Goal: Task Accomplishment & Management: Use online tool/utility

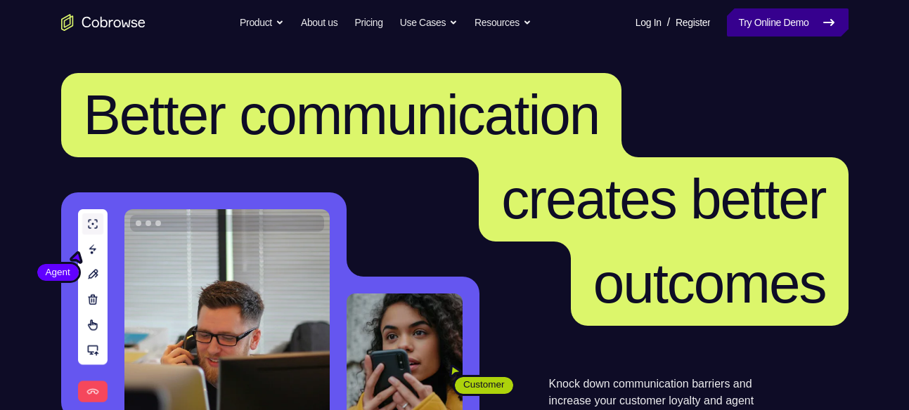
click at [784, 27] on link "Try Online Demo" at bounding box center [787, 22] width 121 height 28
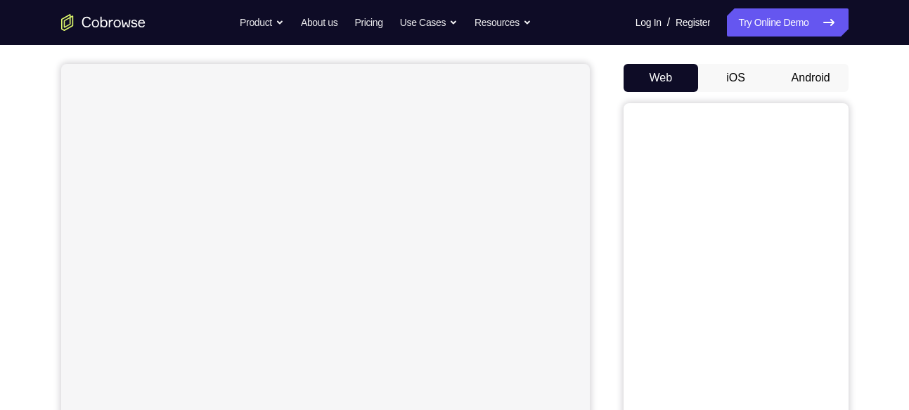
scroll to position [122, 0]
click at [815, 81] on button "Android" at bounding box center [810, 75] width 75 height 28
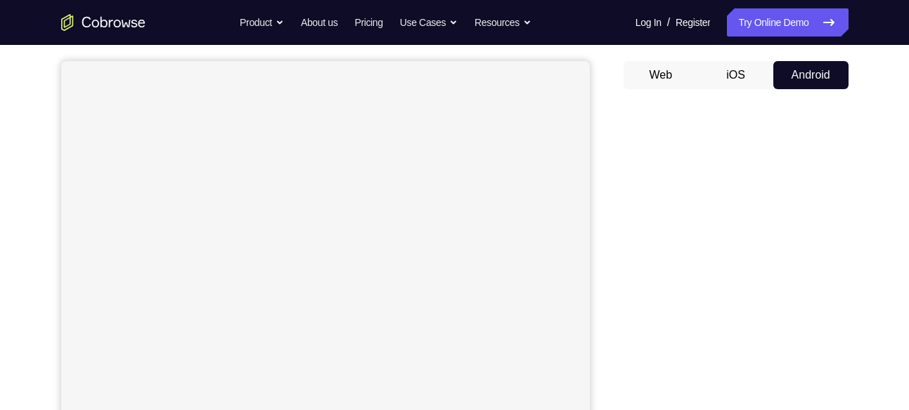
click at [652, 65] on button "Web" at bounding box center [660, 75] width 75 height 28
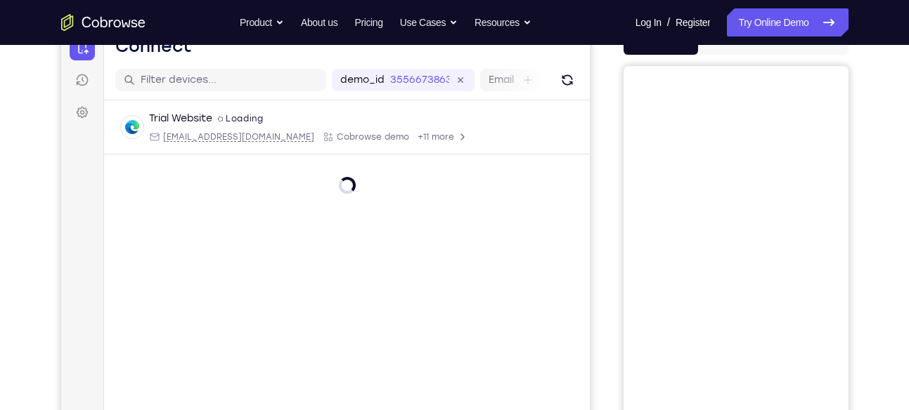
scroll to position [147, 0]
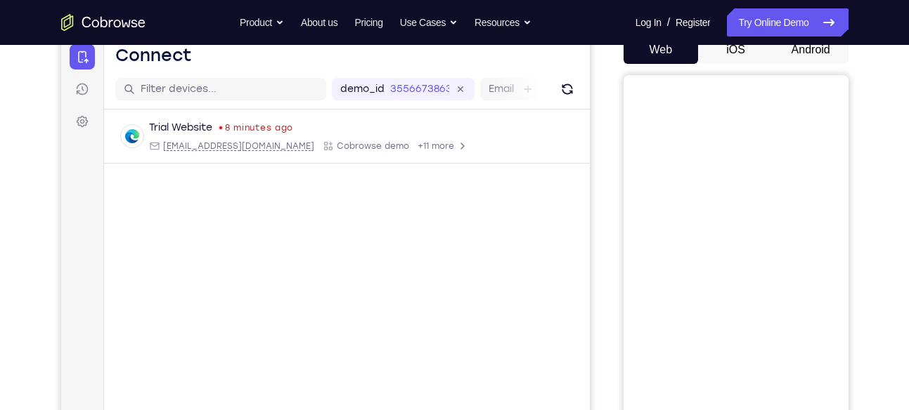
click at [814, 52] on button "Android" at bounding box center [810, 50] width 75 height 28
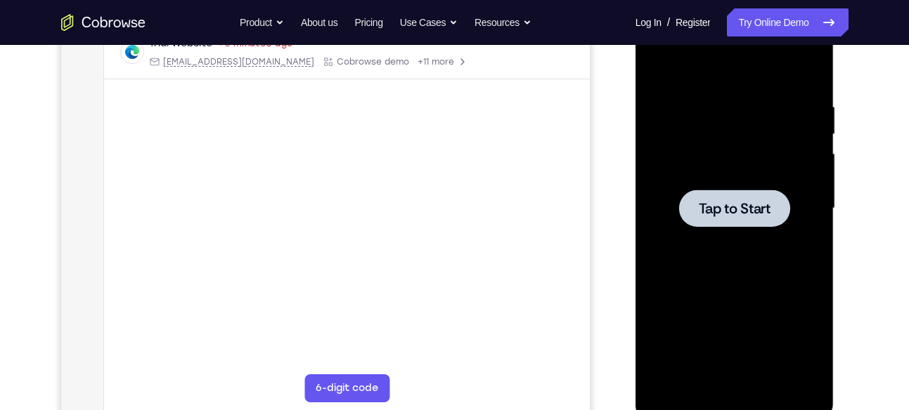
scroll to position [247, 0]
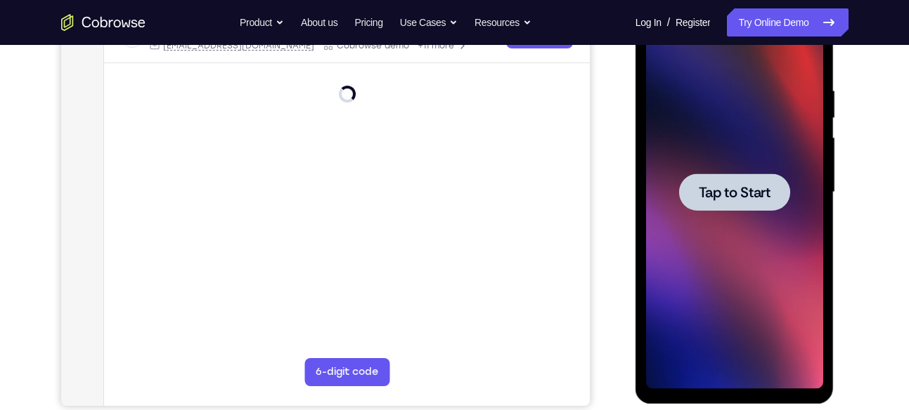
click at [758, 165] on div at bounding box center [734, 193] width 177 height 394
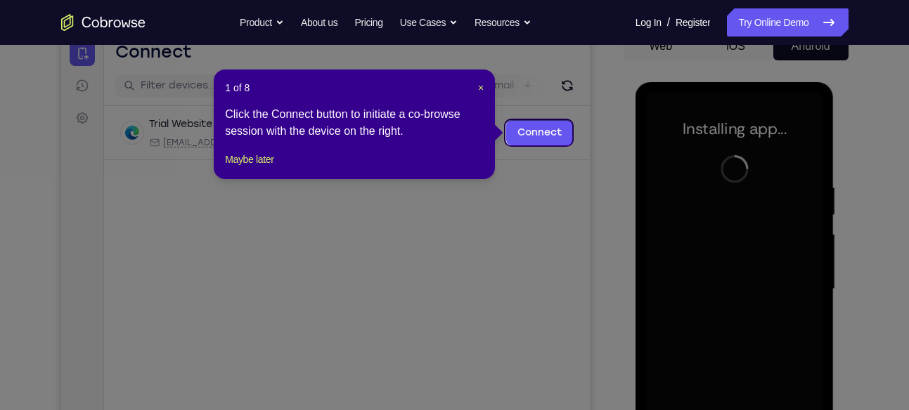
scroll to position [150, 0]
click at [482, 86] on span "×" at bounding box center [481, 88] width 6 height 11
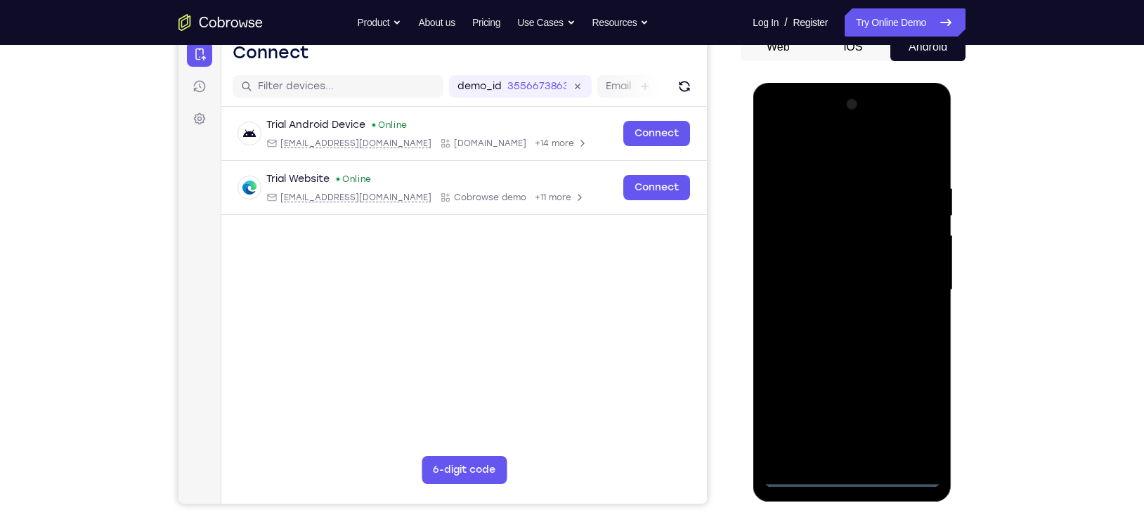
drag, startPoint x: 855, startPoint y: 1, endPoint x: 745, endPoint y: 78, distance: 134.3
click at [745, 78] on div at bounding box center [853, 288] width 225 height 432
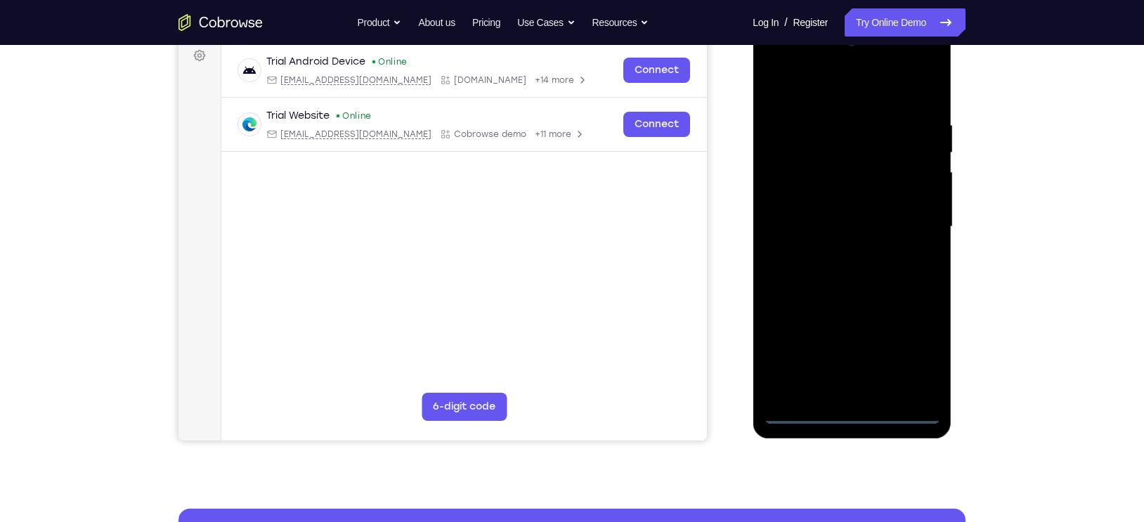
scroll to position [216, 0]
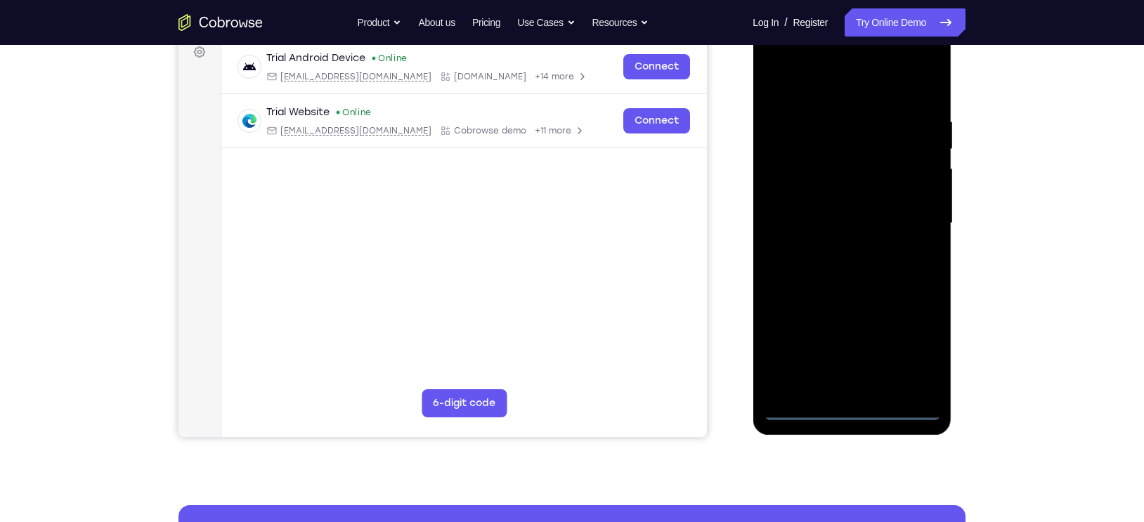
click at [855, 410] on div at bounding box center [851, 224] width 177 height 394
click at [908, 352] on div at bounding box center [851, 224] width 177 height 394
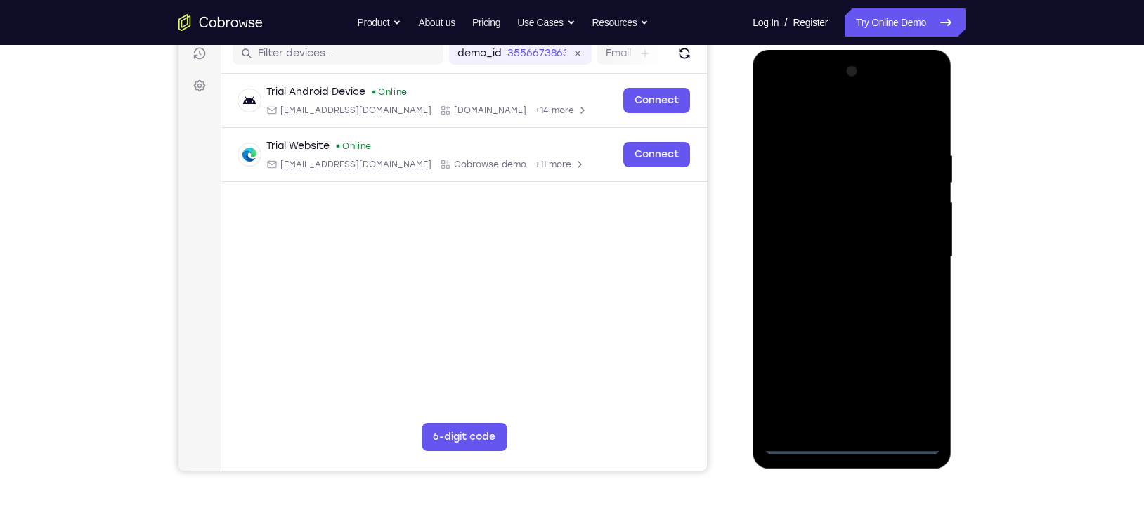
scroll to position [181, 0]
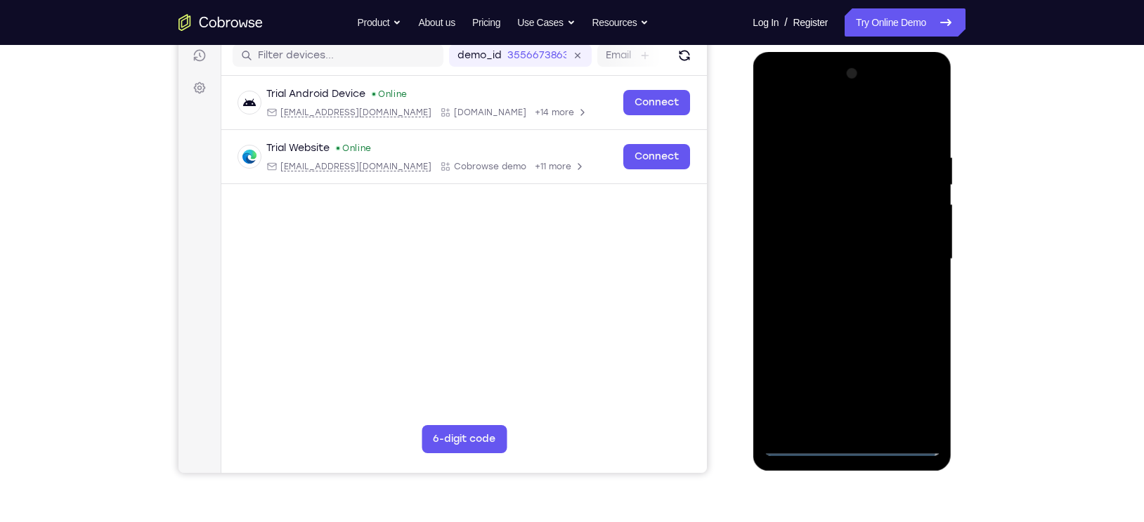
click at [788, 97] on div at bounding box center [851, 260] width 177 height 394
click at [793, 212] on div at bounding box center [851, 260] width 177 height 394
click at [806, 265] on div at bounding box center [851, 260] width 177 height 394
click at [807, 238] on div at bounding box center [851, 260] width 177 height 394
click at [908, 247] on div at bounding box center [851, 260] width 177 height 394
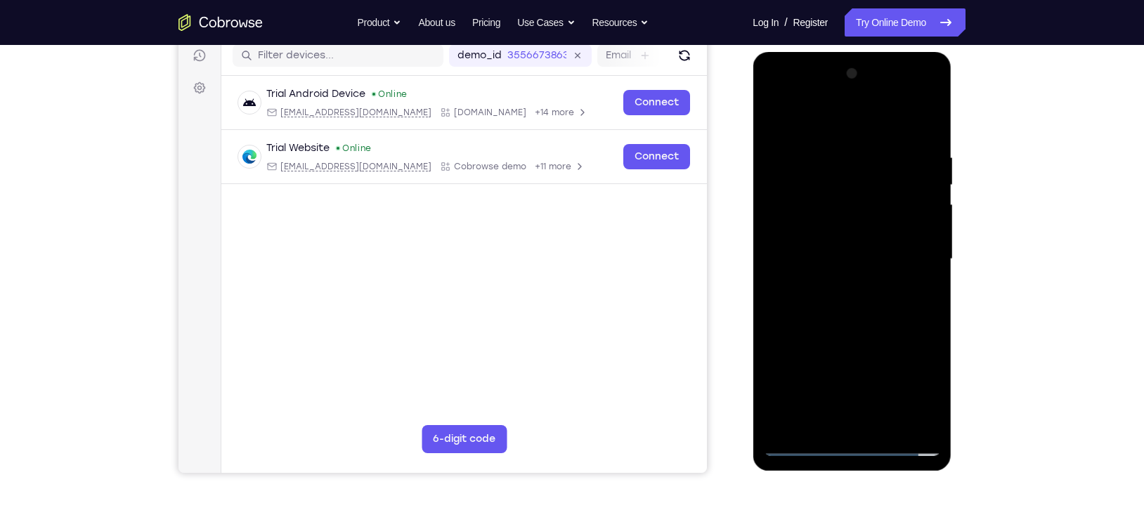
click at [843, 278] on div at bounding box center [851, 260] width 177 height 394
click at [853, 257] on span "Tap to Start" at bounding box center [852, 259] width 72 height 14
click at [864, 410] on div at bounding box center [851, 260] width 177 height 394
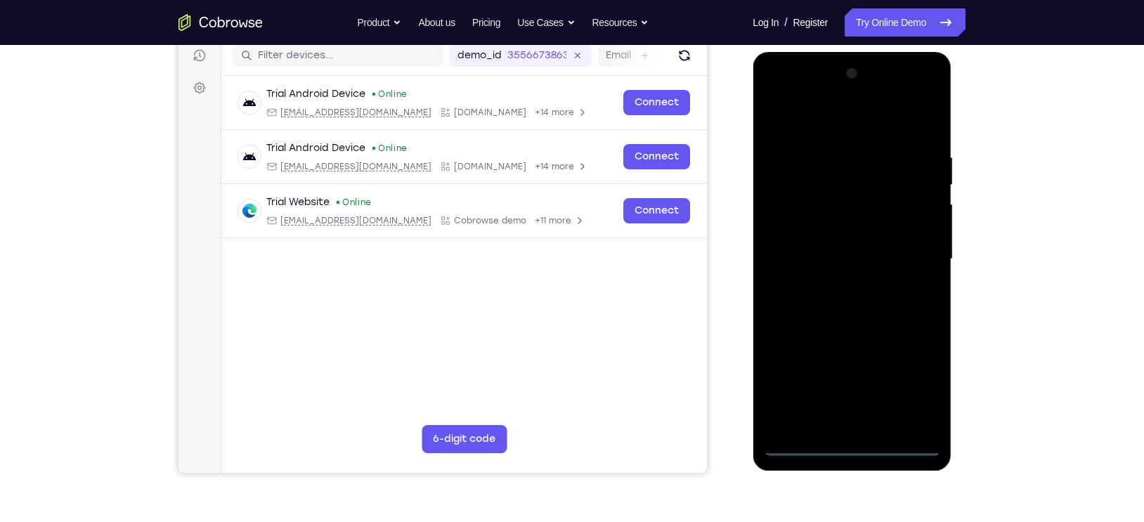
click at [908, 355] on div at bounding box center [851, 260] width 177 height 394
click at [908, 383] on div at bounding box center [851, 260] width 177 height 394
click at [801, 98] on div at bounding box center [851, 260] width 177 height 394
click at [800, 221] on div at bounding box center [851, 260] width 177 height 394
click at [828, 249] on div at bounding box center [851, 260] width 177 height 394
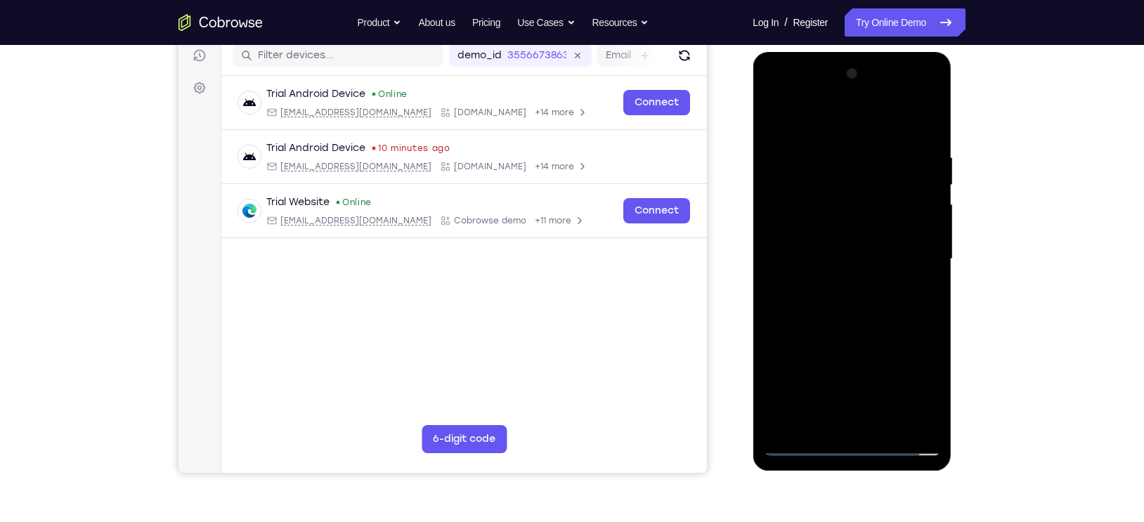
click at [853, 263] on div at bounding box center [851, 260] width 177 height 394
click at [856, 327] on div at bounding box center [851, 260] width 177 height 394
click at [902, 228] on div at bounding box center [851, 260] width 177 height 394
click at [864, 337] on div at bounding box center [851, 260] width 177 height 394
click at [847, 410] on div at bounding box center [851, 260] width 177 height 394
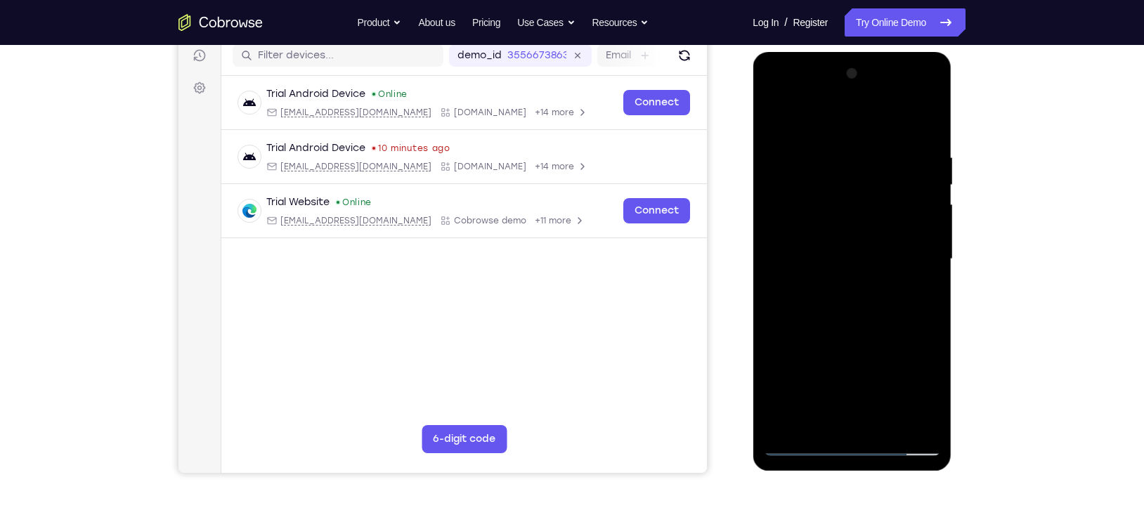
click at [810, 226] on div at bounding box center [851, 260] width 177 height 394
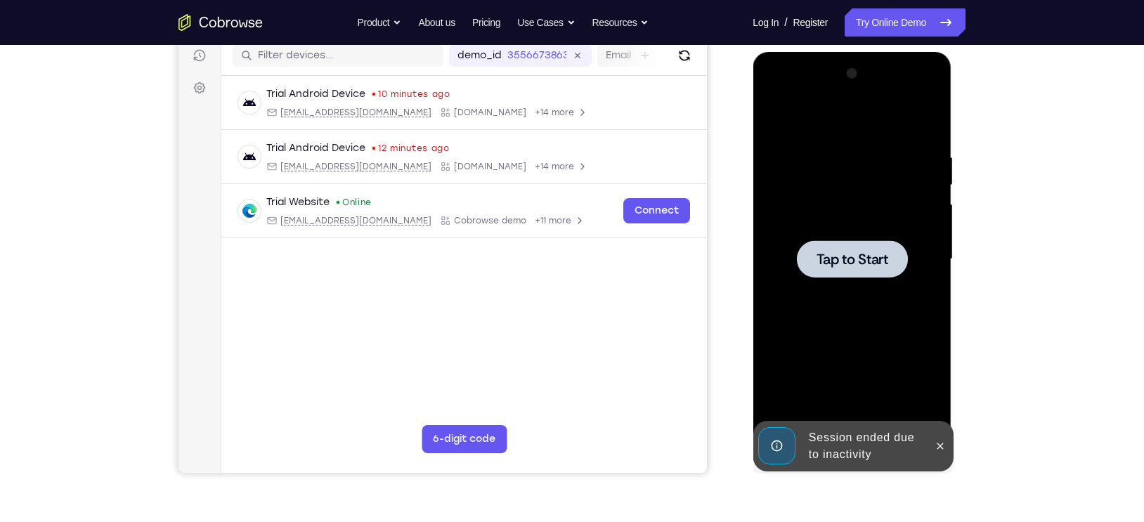
click at [835, 279] on div at bounding box center [851, 260] width 177 height 394
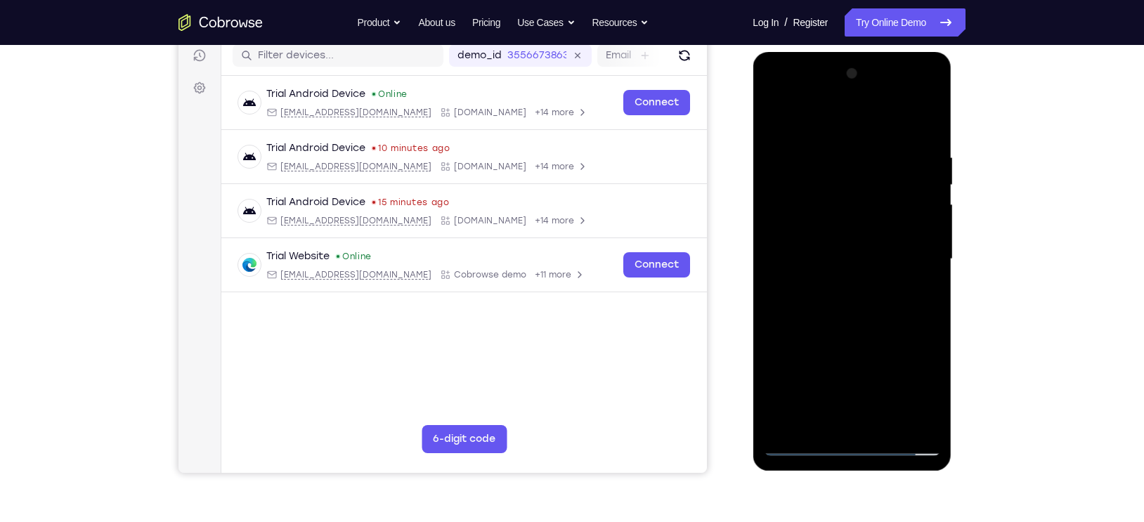
click at [850, 410] on div at bounding box center [851, 260] width 177 height 394
click at [908, 383] on div at bounding box center [851, 260] width 177 height 394
click at [784, 98] on div at bounding box center [851, 260] width 177 height 394
click at [792, 215] on div at bounding box center [851, 260] width 177 height 394
click at [792, 258] on div at bounding box center [851, 260] width 177 height 394
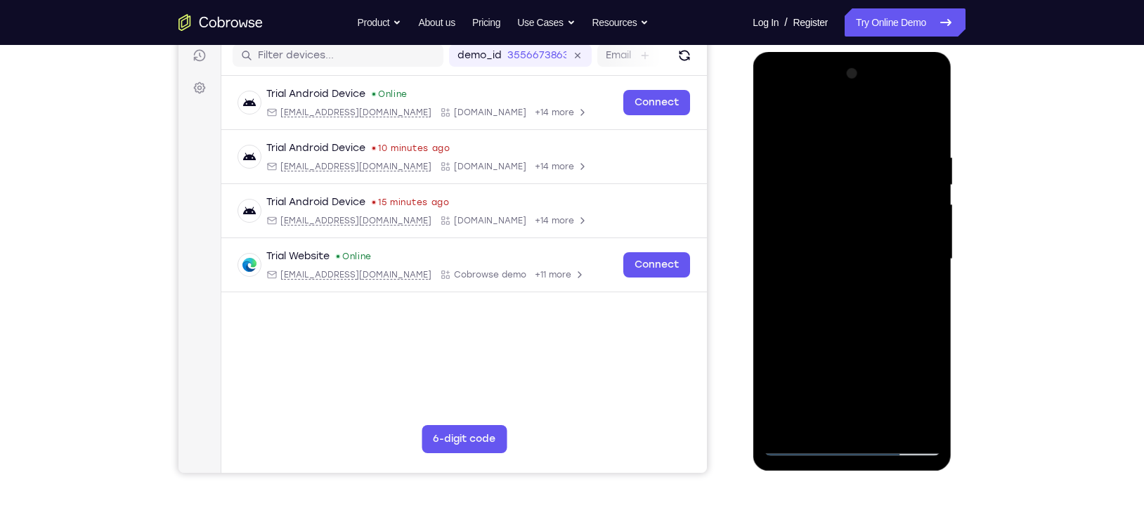
click at [828, 275] on div at bounding box center [851, 260] width 177 height 394
click at [852, 325] on div at bounding box center [851, 260] width 177 height 394
click at [863, 228] on div at bounding box center [851, 260] width 177 height 394
click at [870, 410] on div at bounding box center [851, 260] width 177 height 394
click at [807, 233] on div at bounding box center [851, 260] width 177 height 394
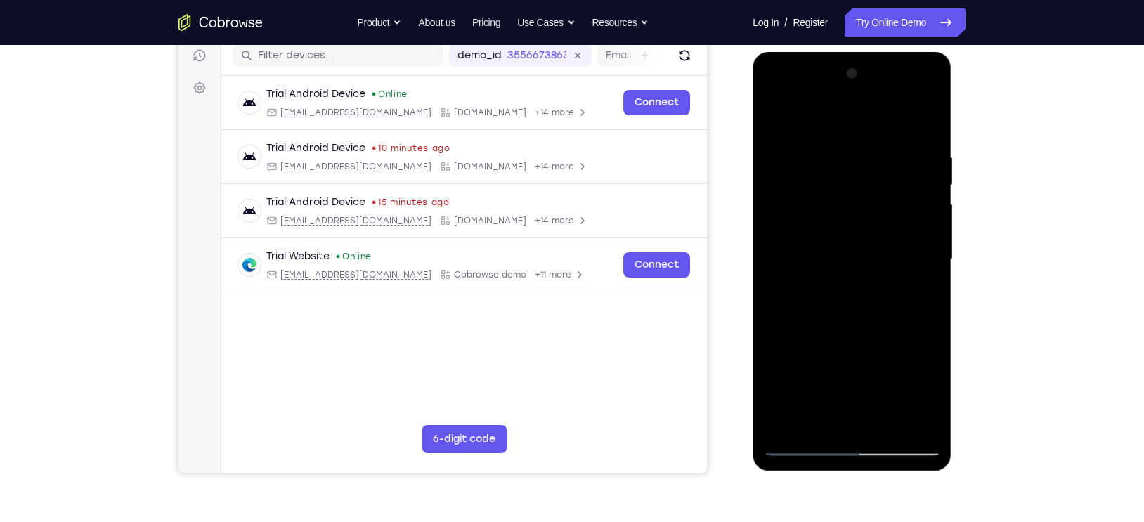
click at [815, 290] on div at bounding box center [851, 260] width 177 height 394
click at [850, 245] on div at bounding box center [851, 260] width 177 height 394
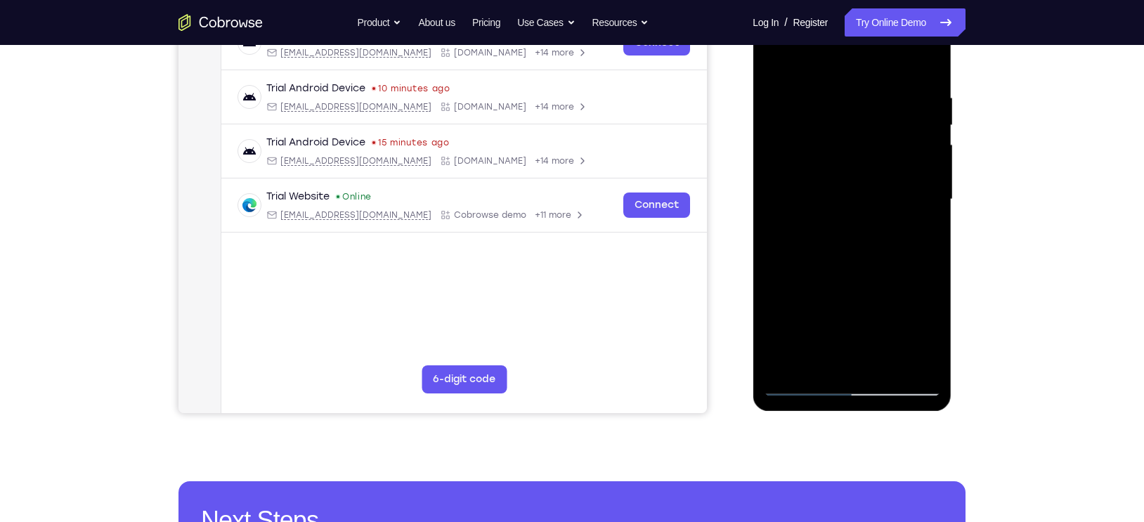
scroll to position [241, 0]
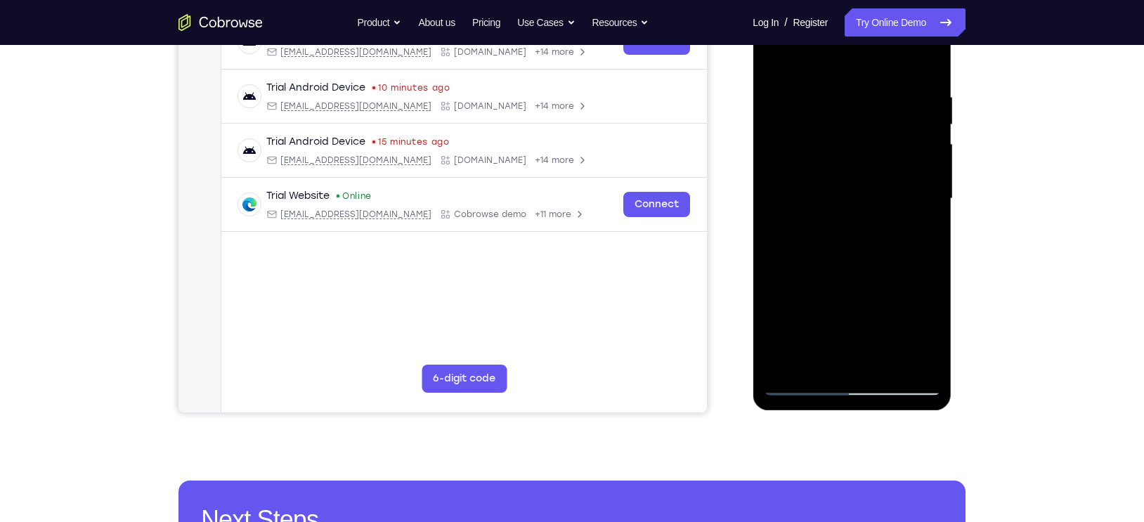
click at [908, 67] on div at bounding box center [851, 199] width 177 height 394
click at [818, 225] on div at bounding box center [851, 199] width 177 height 394
click at [800, 391] on div at bounding box center [851, 199] width 177 height 394
click at [902, 243] on div at bounding box center [851, 199] width 177 height 394
click at [860, 191] on div at bounding box center [851, 199] width 177 height 394
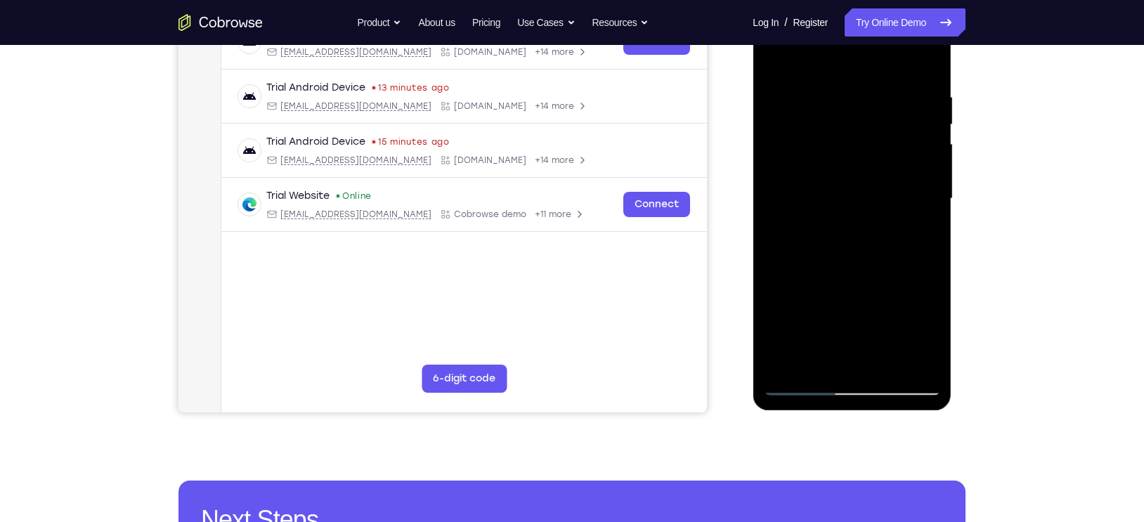
click at [907, 226] on div at bounding box center [851, 199] width 177 height 394
click at [803, 383] on div at bounding box center [851, 199] width 177 height 394
click at [885, 293] on div at bounding box center [851, 199] width 177 height 394
click at [803, 383] on div at bounding box center [851, 199] width 177 height 394
click at [808, 384] on div at bounding box center [851, 199] width 177 height 394
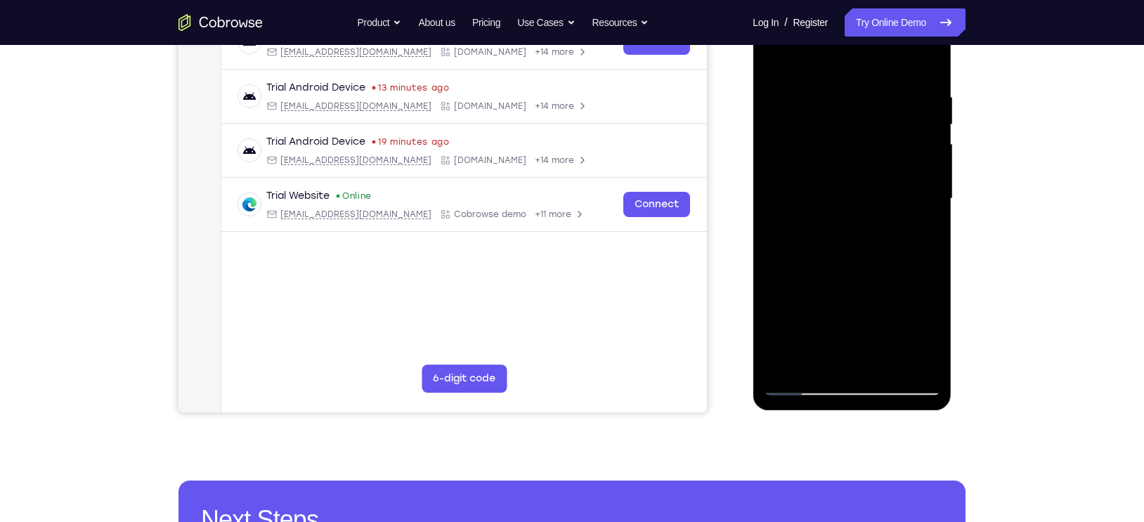
click at [888, 250] on div at bounding box center [851, 199] width 177 height 394
click at [869, 325] on div at bounding box center [851, 199] width 177 height 394
drag, startPoint x: 869, startPoint y: 325, endPoint x: 812, endPoint y: 237, distance: 105.1
click at [812, 237] on div at bounding box center [851, 199] width 177 height 394
click at [908, 125] on div at bounding box center [851, 199] width 177 height 394
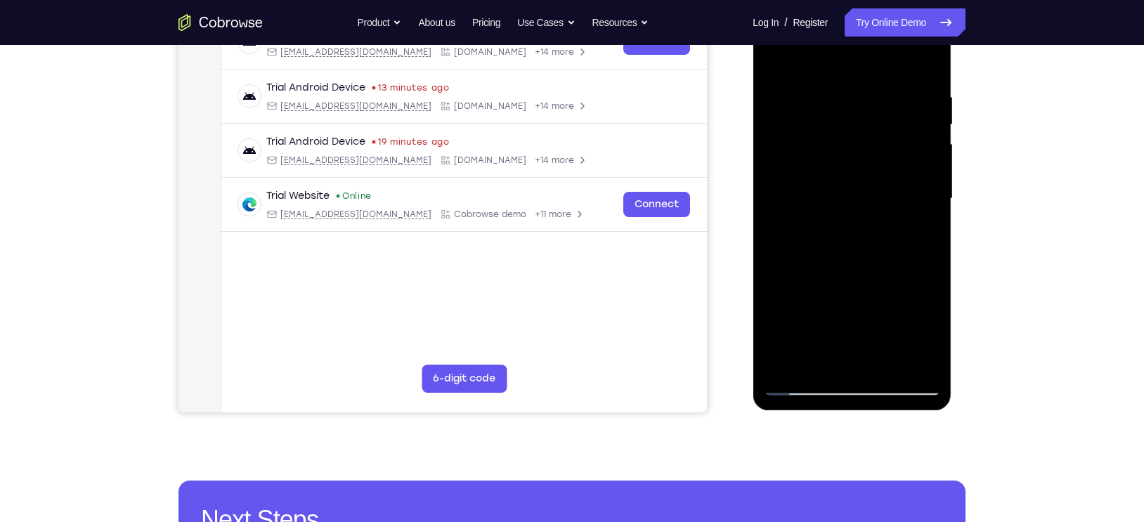
click at [800, 382] on div at bounding box center [851, 199] width 177 height 394
click at [876, 298] on div at bounding box center [851, 199] width 177 height 394
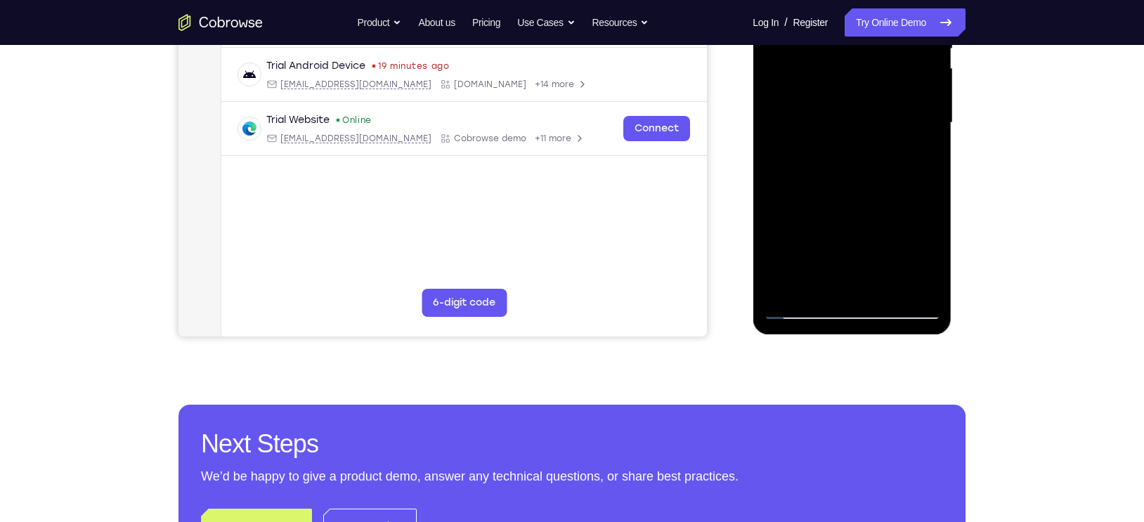
scroll to position [316, 0]
click at [803, 311] on div at bounding box center [851, 124] width 177 height 394
click at [838, 254] on div at bounding box center [851, 124] width 177 height 394
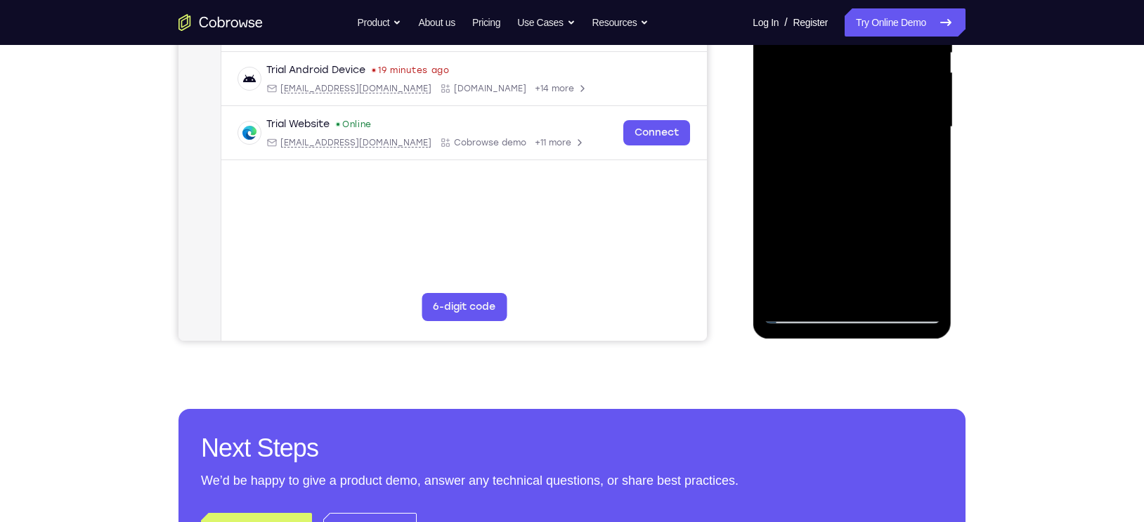
scroll to position [304, 0]
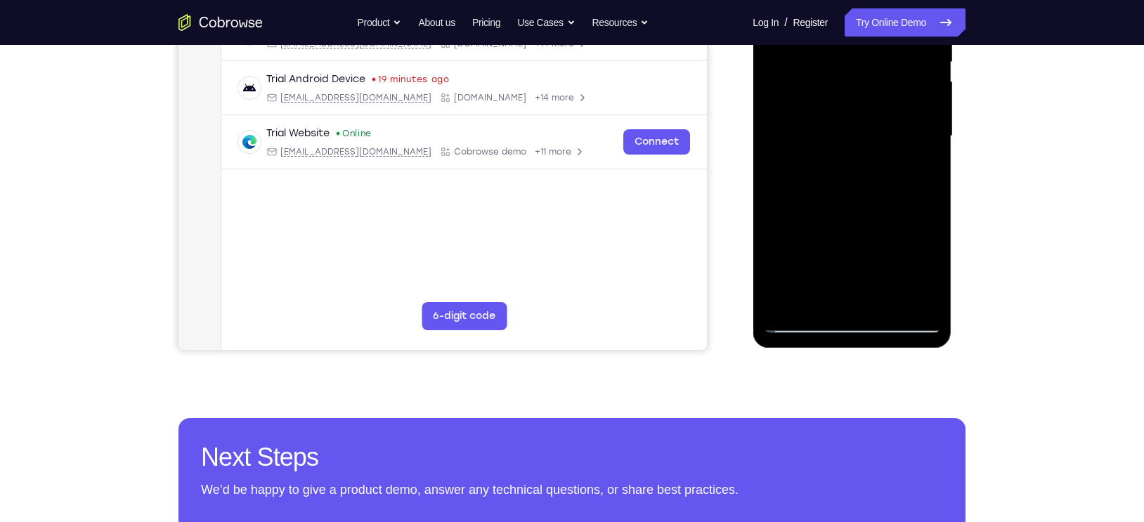
click at [802, 323] on div at bounding box center [851, 137] width 177 height 394
click at [908, 250] on div at bounding box center [851, 137] width 177 height 394
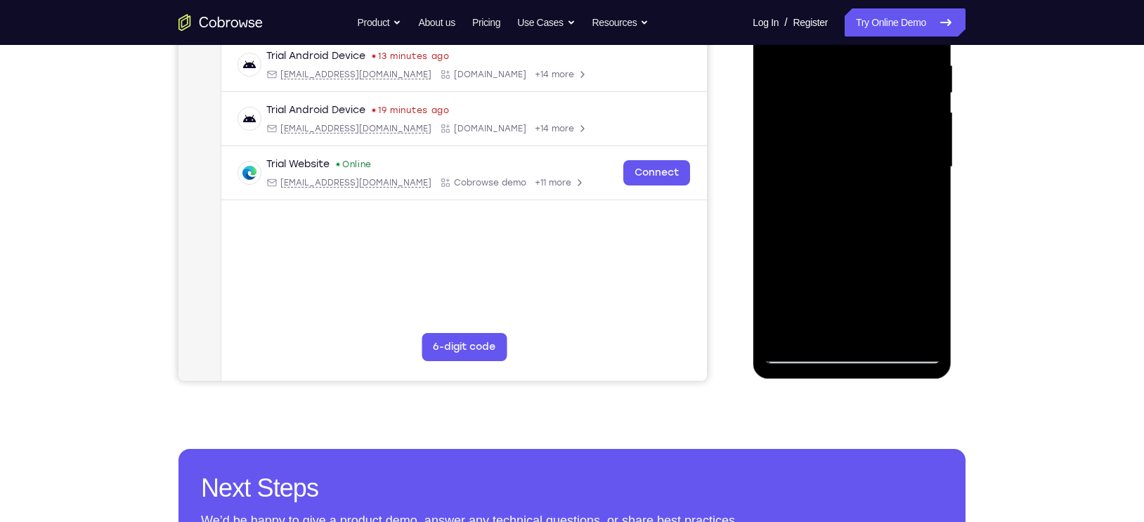
scroll to position [280, 0]
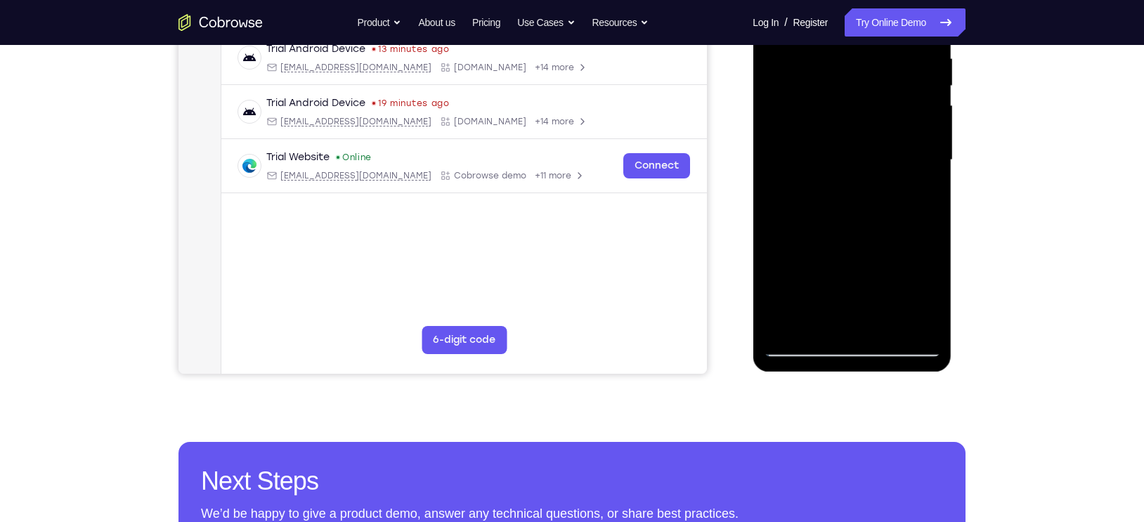
click at [805, 342] on div at bounding box center [851, 160] width 177 height 394
click at [835, 289] on div at bounding box center [851, 160] width 177 height 394
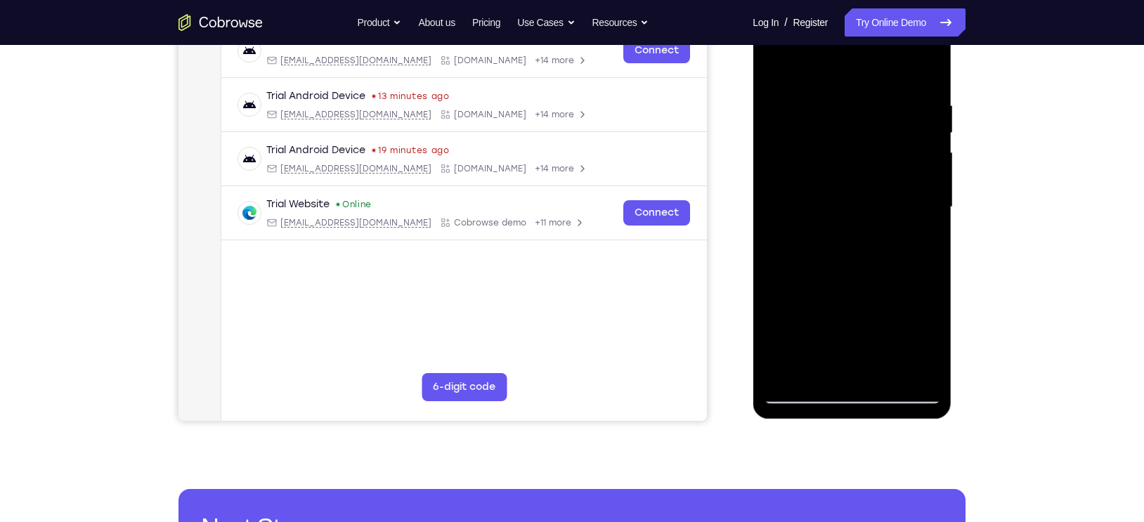
scroll to position [229, 0]
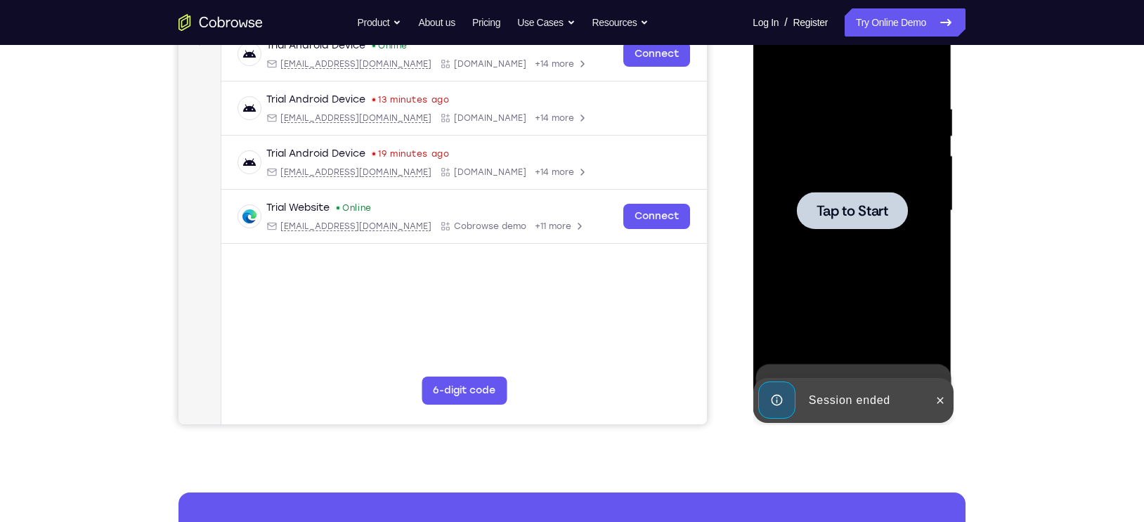
click at [835, 288] on div at bounding box center [851, 211] width 177 height 394
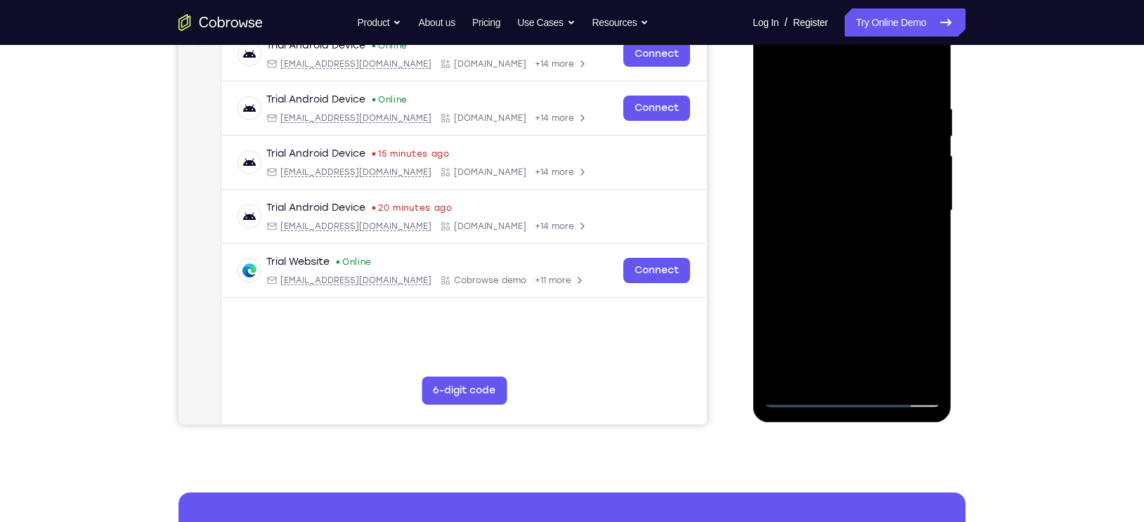
click at [849, 397] on div at bounding box center [851, 211] width 177 height 394
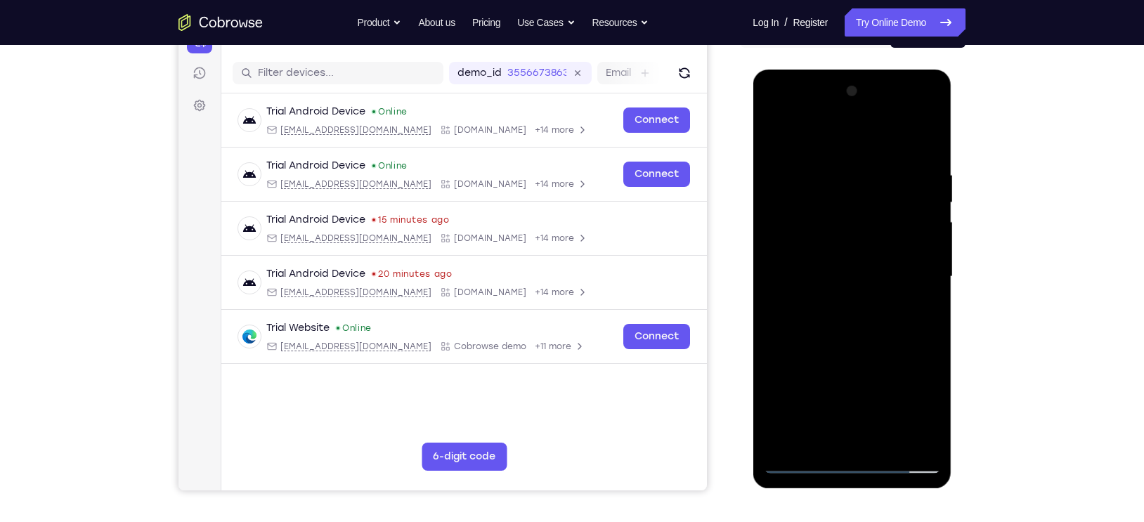
scroll to position [162, 0]
click at [908, 410] on div at bounding box center [851, 278] width 177 height 394
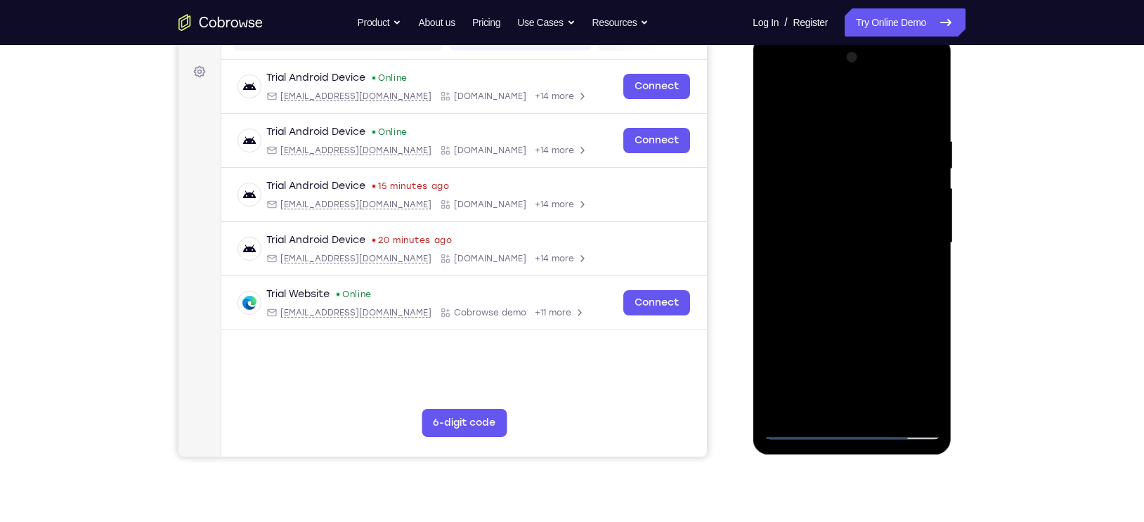
scroll to position [197, 0]
click at [803, 77] on div at bounding box center [851, 243] width 177 height 394
click at [908, 235] on div at bounding box center [851, 243] width 177 height 394
click at [840, 270] on div at bounding box center [851, 243] width 177 height 394
click at [834, 233] on div at bounding box center [851, 243] width 177 height 394
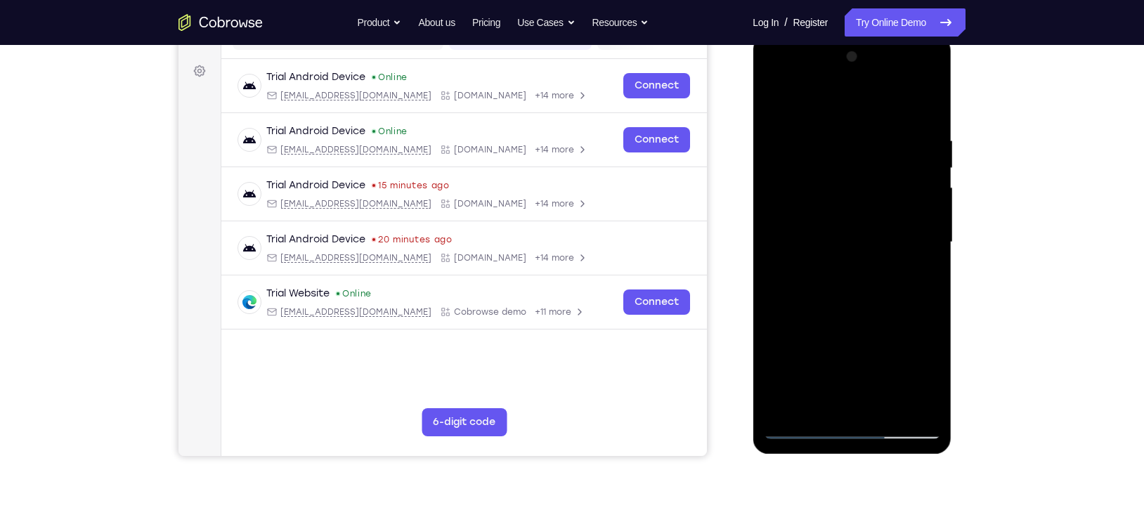
click at [836, 241] on div at bounding box center [851, 243] width 177 height 394
click at [855, 286] on div at bounding box center [851, 243] width 177 height 394
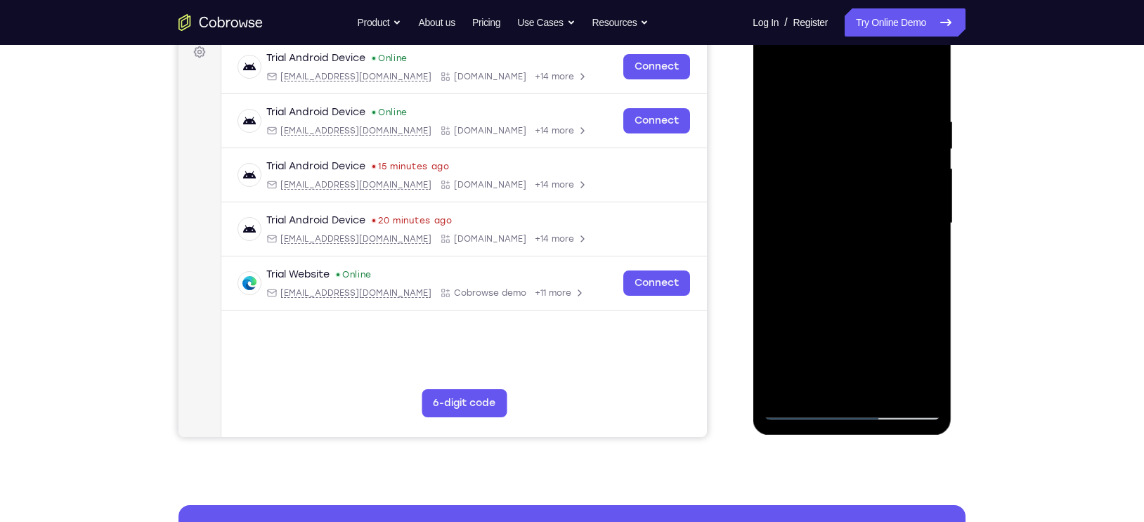
scroll to position [242, 0]
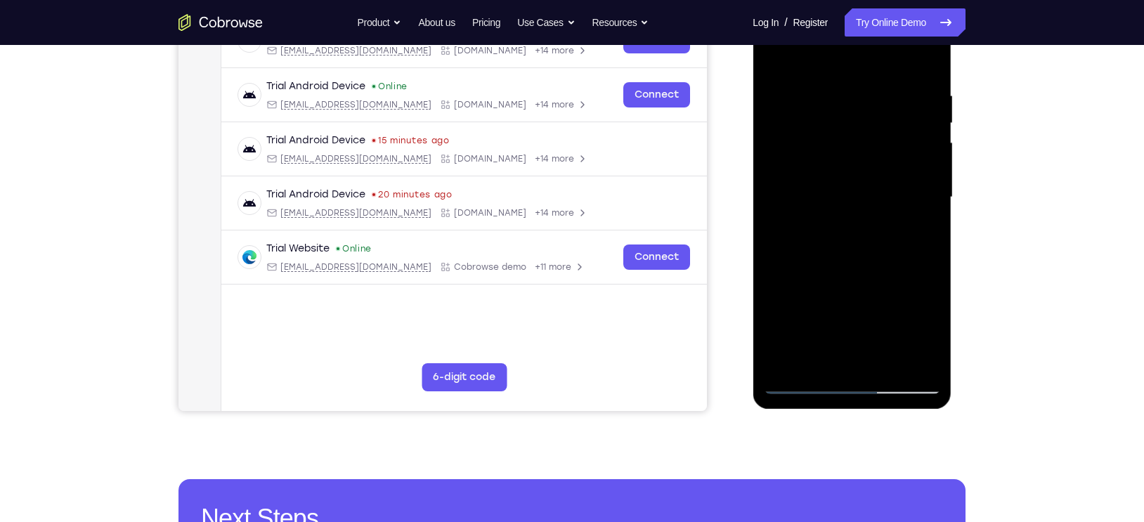
click at [874, 266] on div at bounding box center [851, 198] width 177 height 394
click at [908, 237] on div at bounding box center [851, 198] width 177 height 394
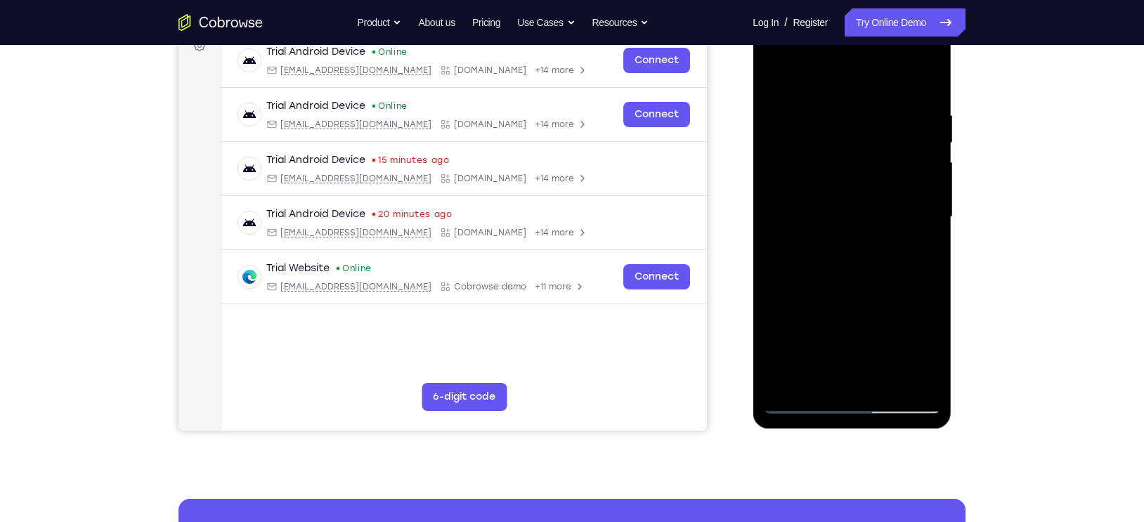
scroll to position [209, 0]
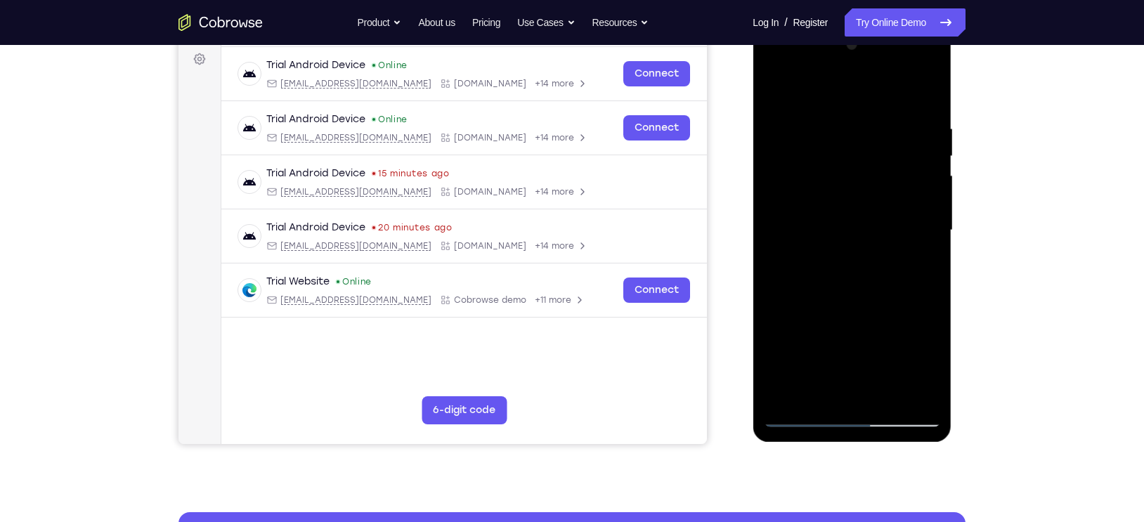
click at [908, 394] on div at bounding box center [851, 231] width 177 height 394
click at [879, 394] on div at bounding box center [851, 231] width 177 height 394
click at [869, 306] on div at bounding box center [851, 231] width 177 height 394
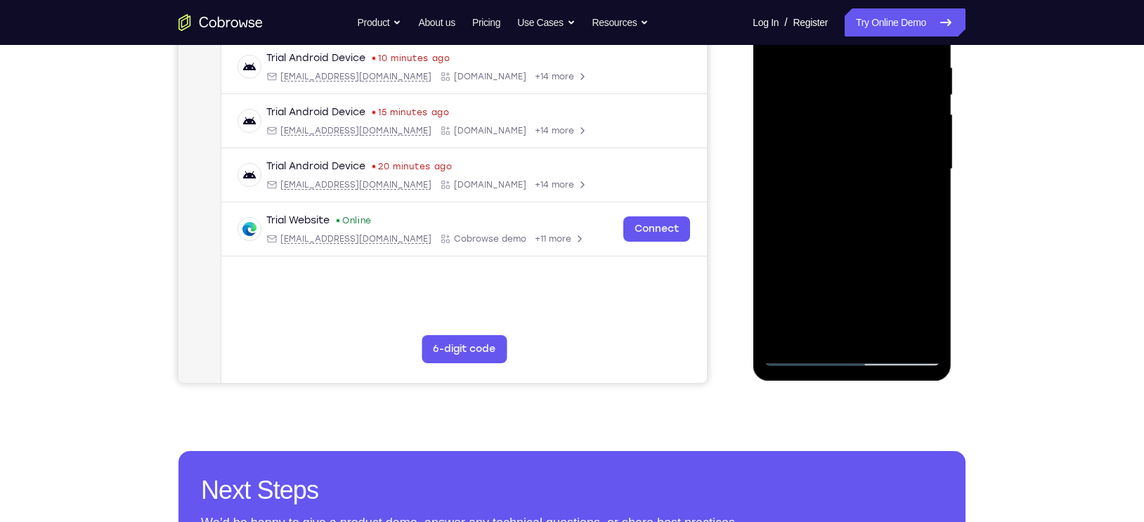
scroll to position [281, 0]
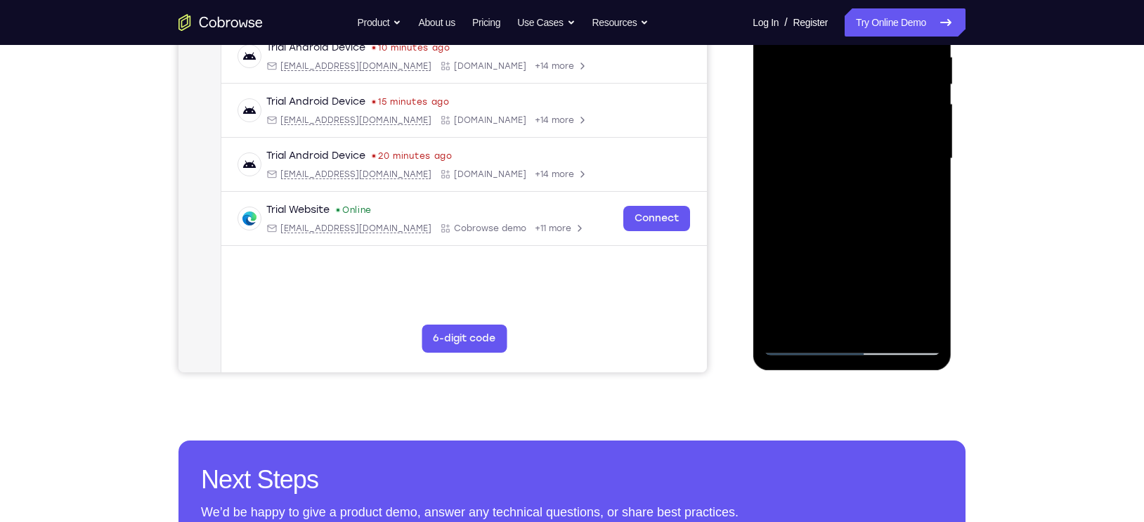
click at [806, 349] on div at bounding box center [851, 159] width 177 height 394
click at [788, 327] on div at bounding box center [851, 159] width 177 height 394
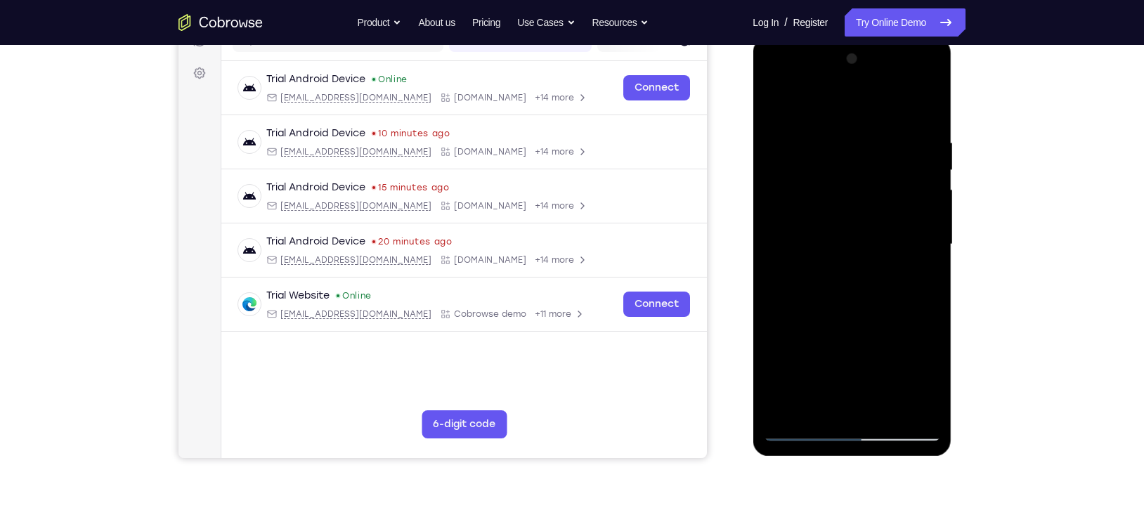
scroll to position [194, 0]
click at [908, 105] on div at bounding box center [851, 246] width 177 height 394
click at [871, 131] on div at bounding box center [851, 246] width 177 height 394
click at [829, 128] on div at bounding box center [851, 246] width 177 height 394
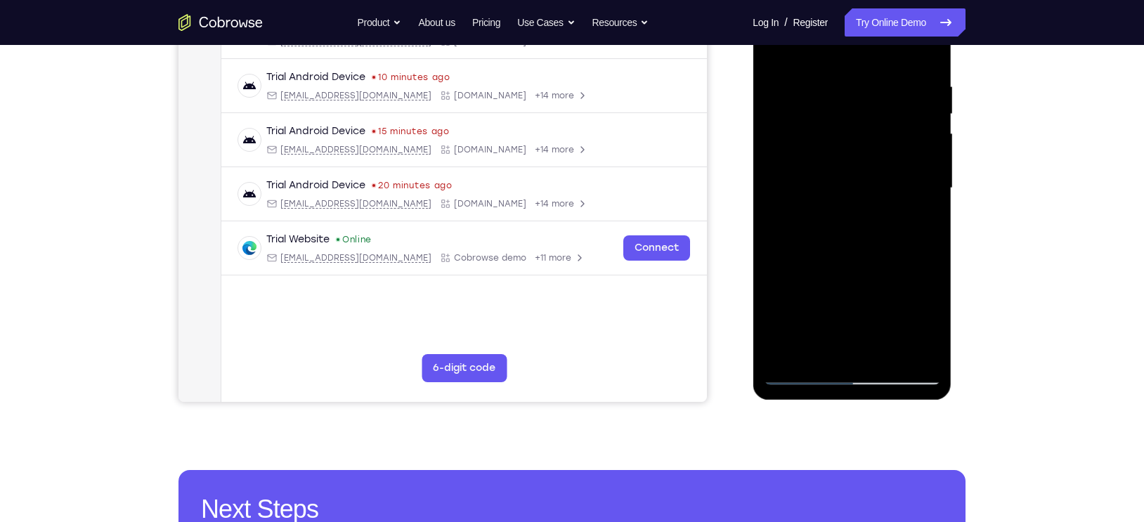
scroll to position [259, 0]
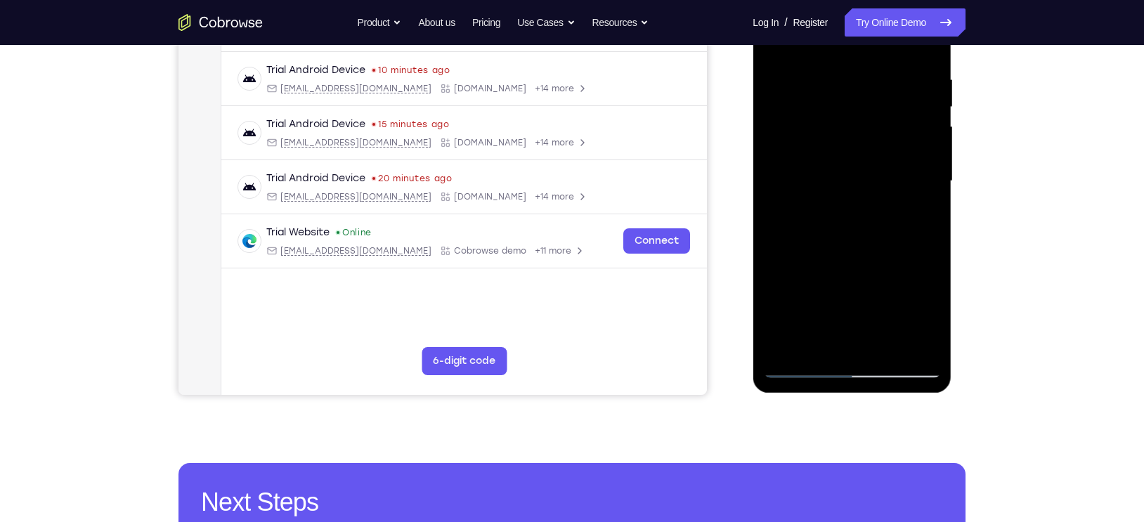
click at [800, 372] on div at bounding box center [851, 182] width 177 height 394
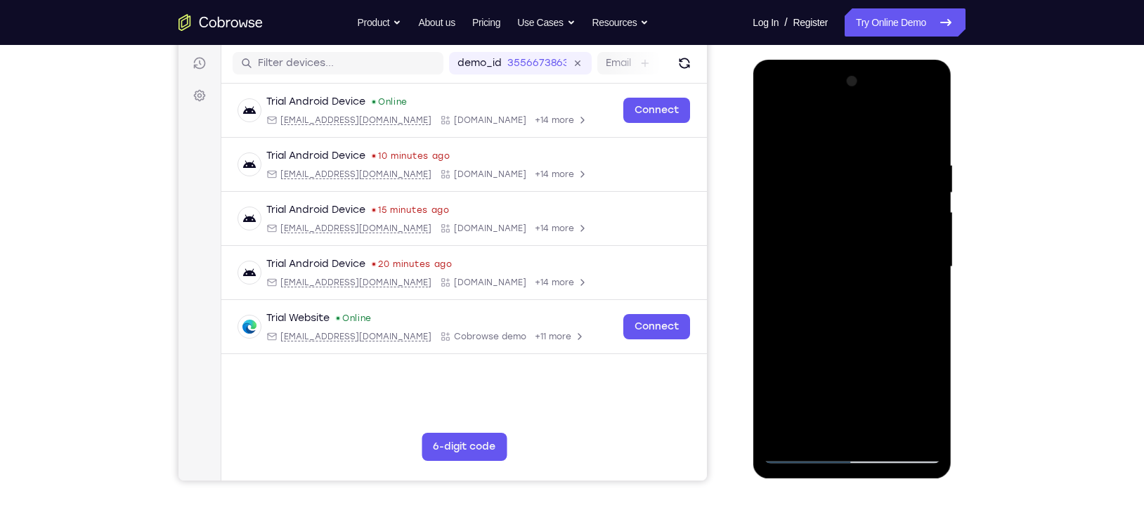
scroll to position [169, 0]
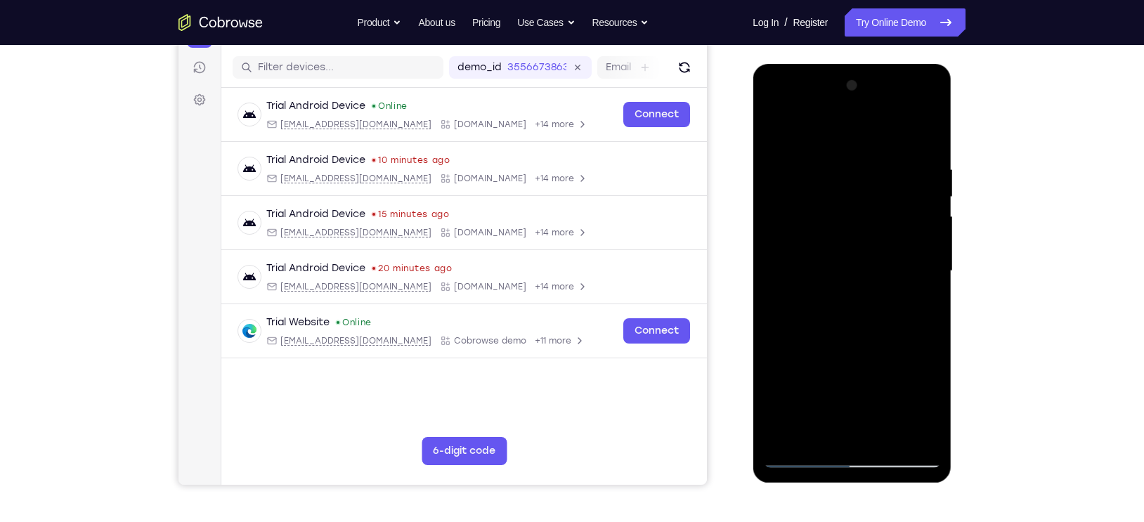
click at [876, 175] on div at bounding box center [851, 271] width 177 height 394
click at [908, 173] on div at bounding box center [851, 271] width 177 height 394
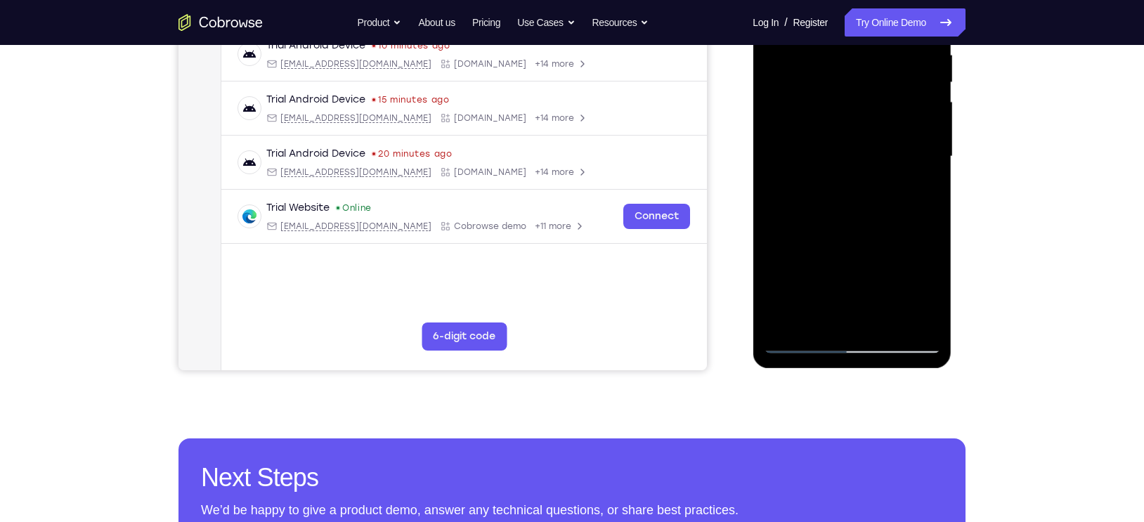
scroll to position [283, 0]
click at [785, 325] on div at bounding box center [851, 158] width 177 height 394
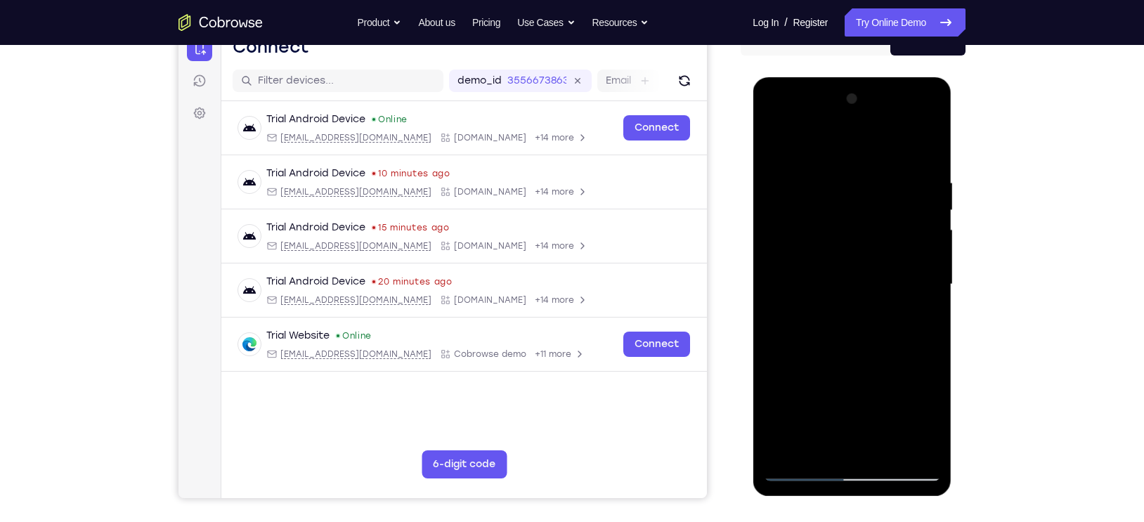
scroll to position [150, 0]
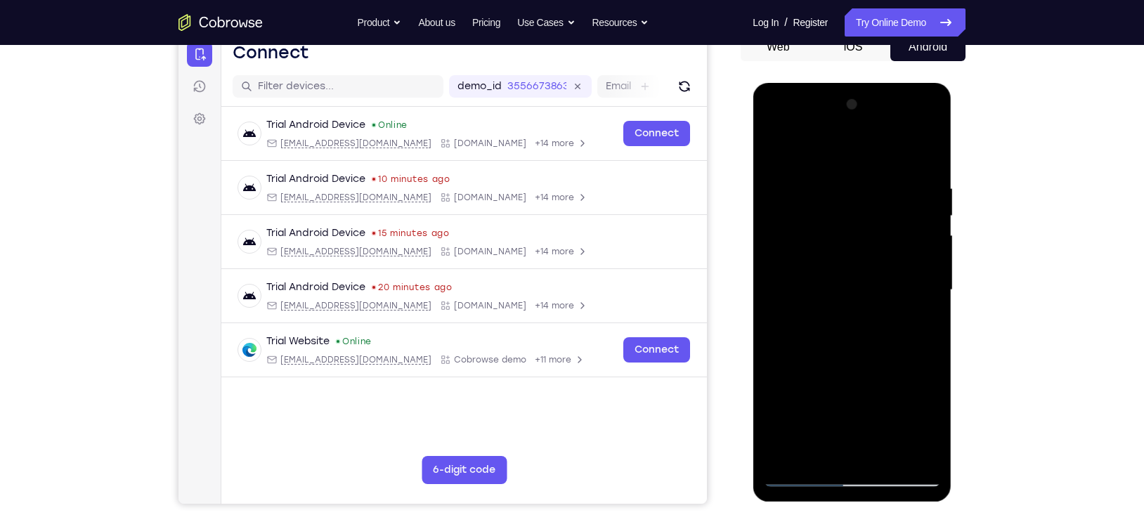
click at [908, 149] on div at bounding box center [851, 290] width 177 height 394
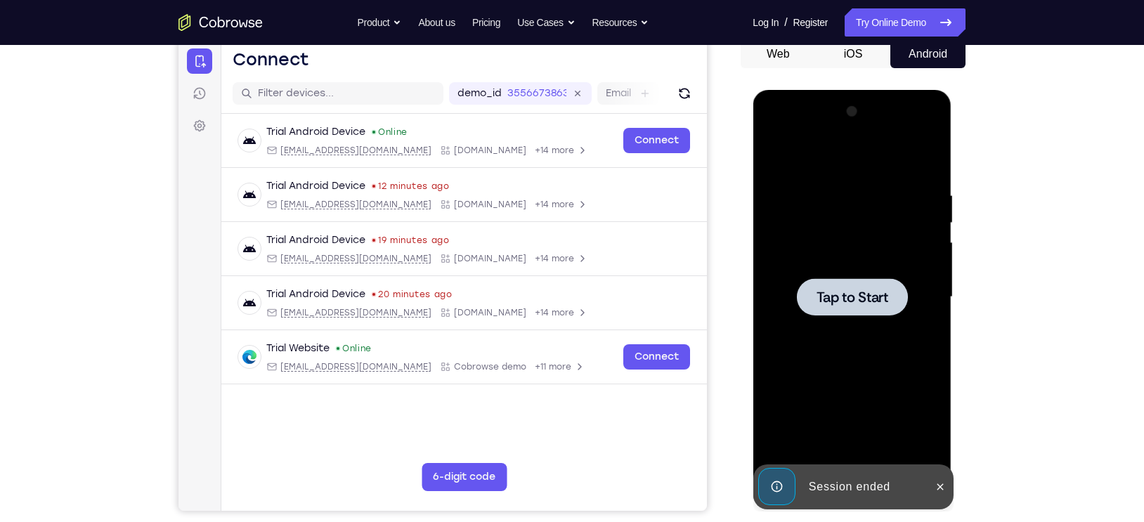
click at [868, 304] on span "Tap to Start" at bounding box center [852, 297] width 72 height 14
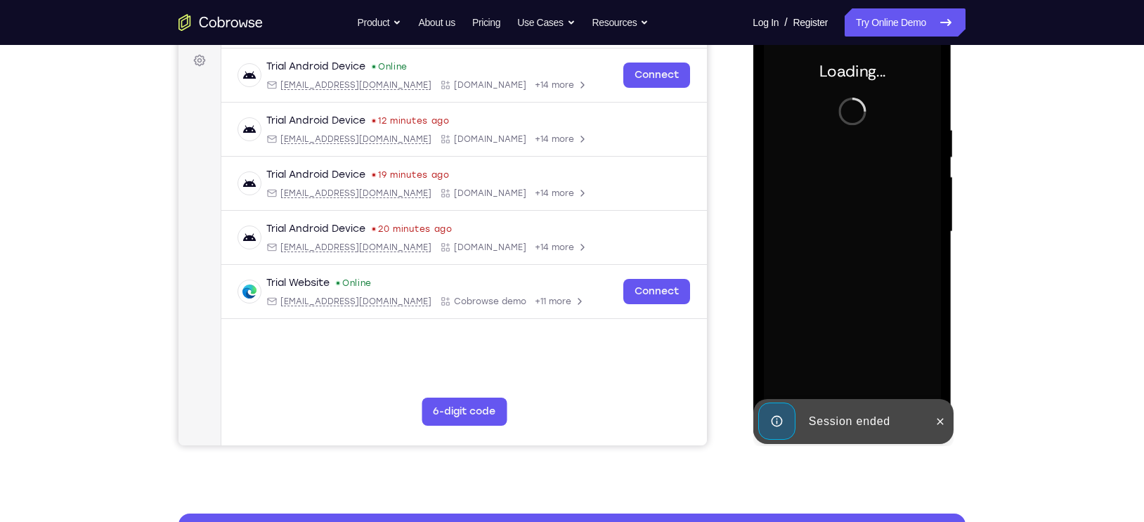
scroll to position [215, 0]
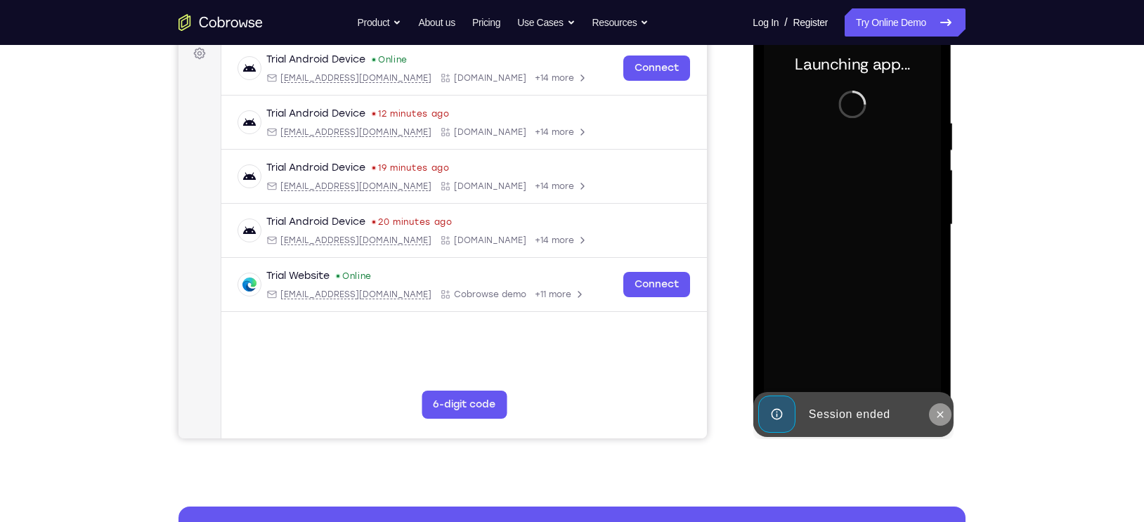
click at [908, 410] on icon at bounding box center [939, 414] width 11 height 11
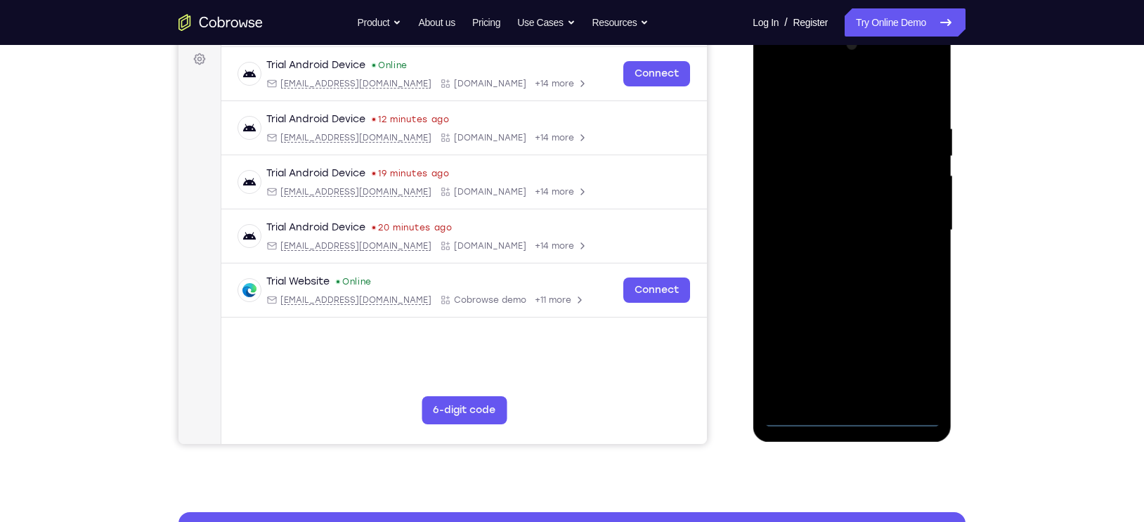
scroll to position [223, 0]
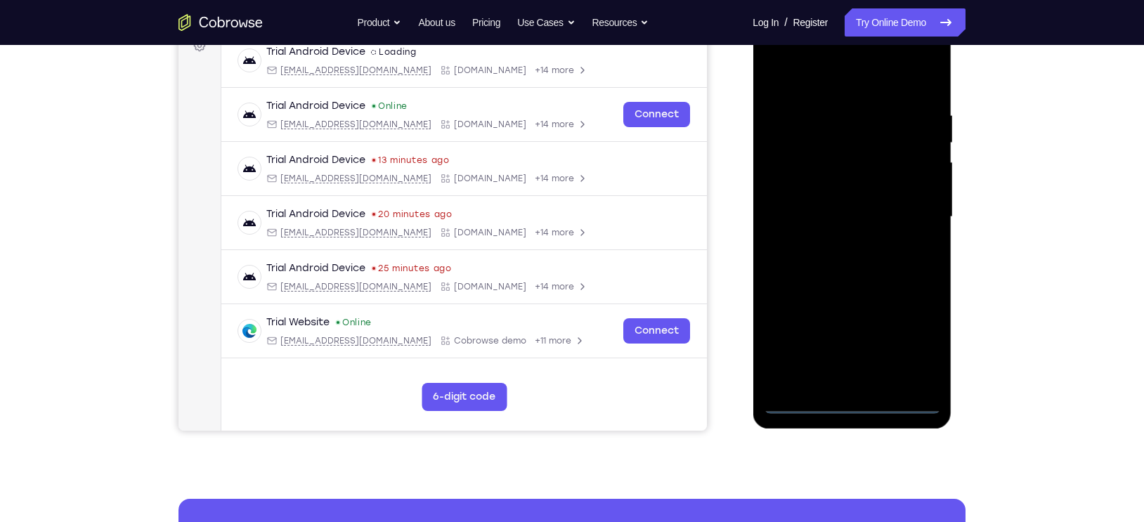
click at [855, 403] on div at bounding box center [851, 217] width 177 height 394
click at [908, 338] on div at bounding box center [851, 217] width 177 height 394
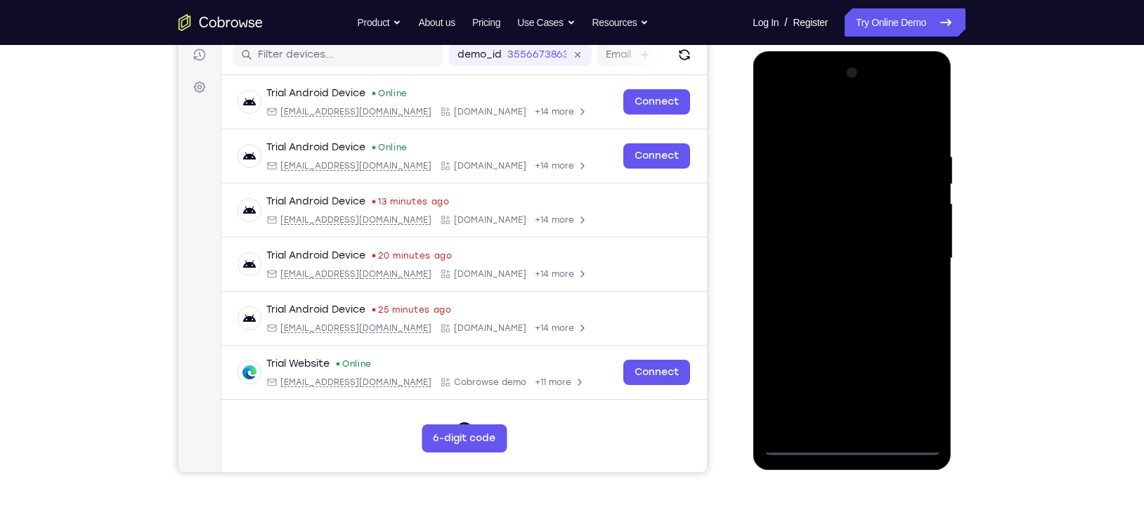
scroll to position [178, 0]
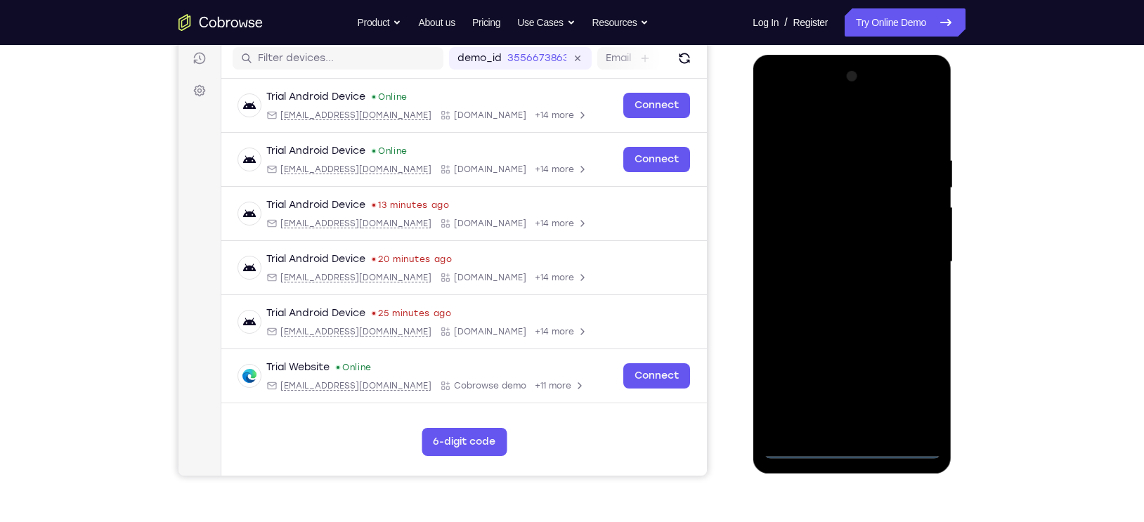
click at [790, 91] on div at bounding box center [851, 262] width 177 height 394
click at [803, 213] on div at bounding box center [851, 262] width 177 height 394
click at [826, 265] on div at bounding box center [851, 262] width 177 height 394
click at [841, 254] on div at bounding box center [851, 262] width 177 height 394
click at [846, 283] on div at bounding box center [851, 262] width 177 height 394
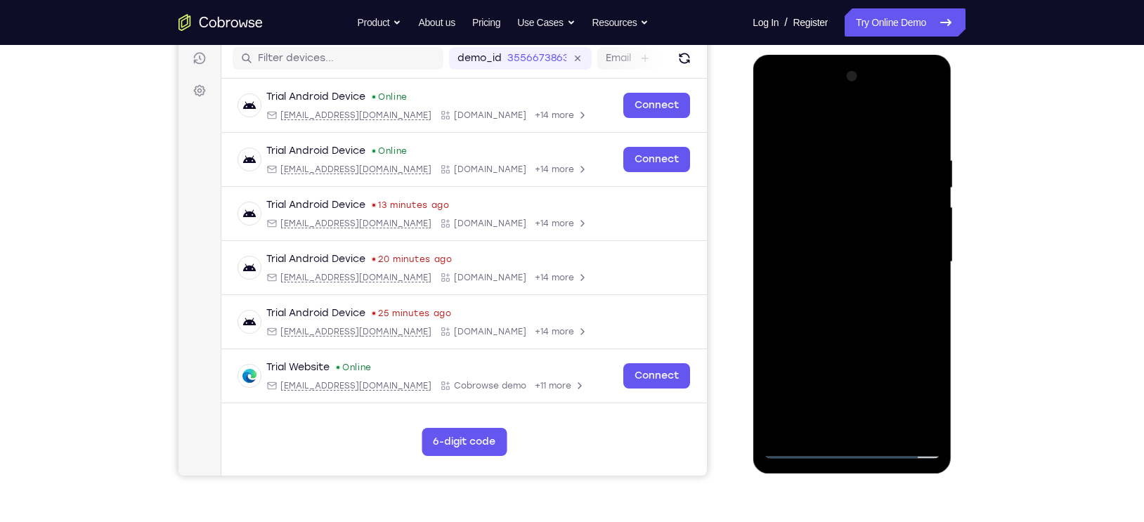
click at [854, 327] on div at bounding box center [851, 262] width 177 height 394
click at [908, 230] on div at bounding box center [851, 262] width 177 height 394
click at [850, 410] on div at bounding box center [851, 262] width 177 height 394
click at [805, 236] on div at bounding box center [851, 262] width 177 height 394
click at [848, 294] on div at bounding box center [851, 262] width 177 height 394
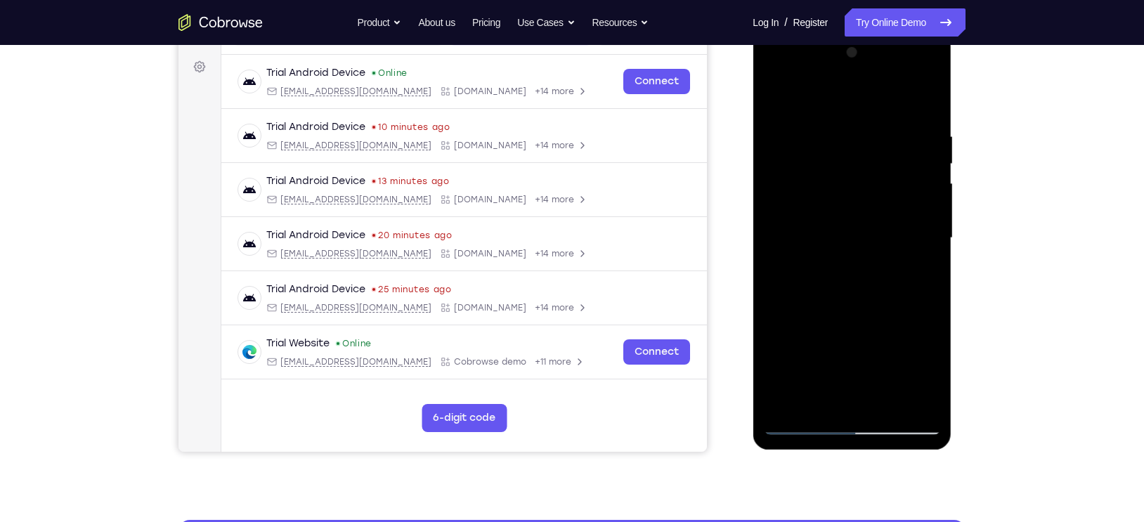
scroll to position [200, 0]
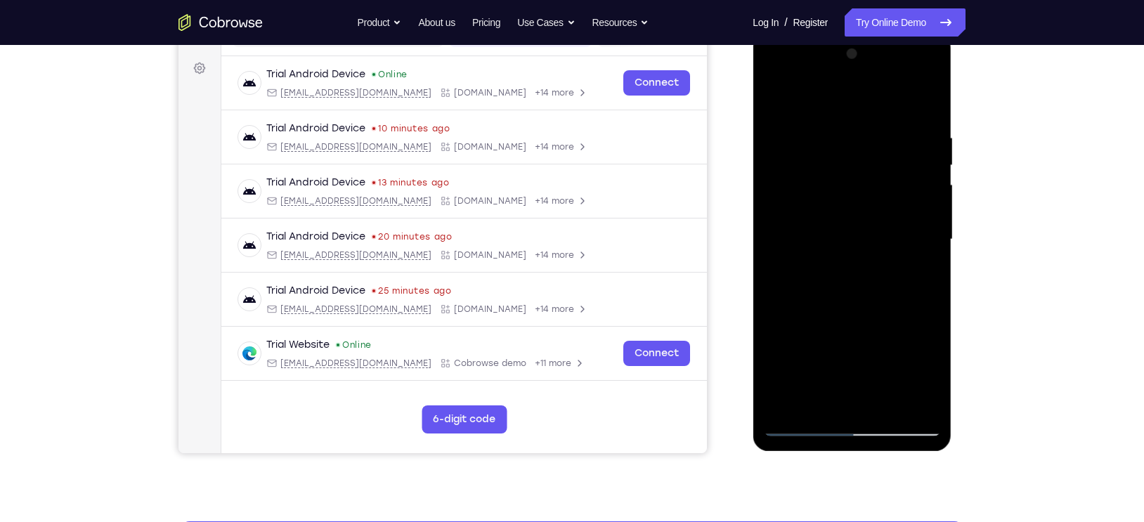
click at [846, 222] on div at bounding box center [851, 240] width 177 height 394
click at [908, 105] on div at bounding box center [851, 240] width 177 height 394
click at [902, 115] on div at bounding box center [851, 240] width 177 height 394
click at [860, 169] on div at bounding box center [851, 240] width 177 height 394
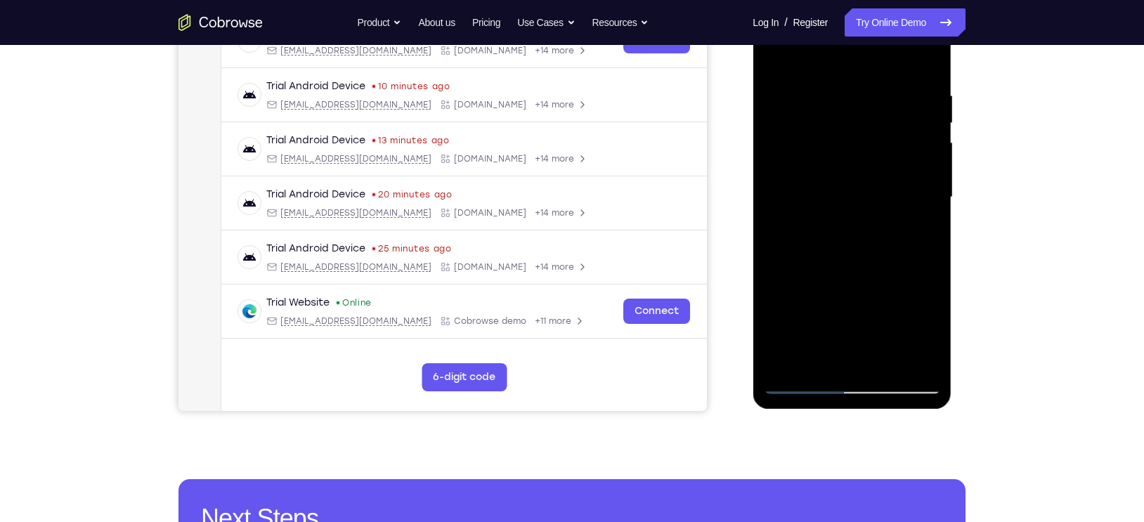
scroll to position [247, 0]
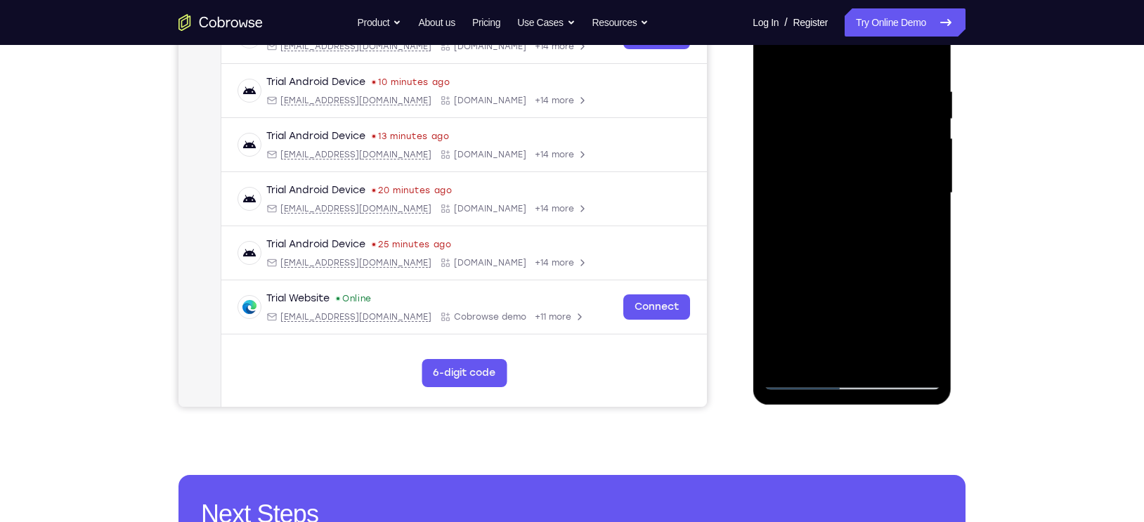
click at [810, 380] on div at bounding box center [851, 193] width 177 height 394
click at [849, 276] on div at bounding box center [851, 193] width 177 height 394
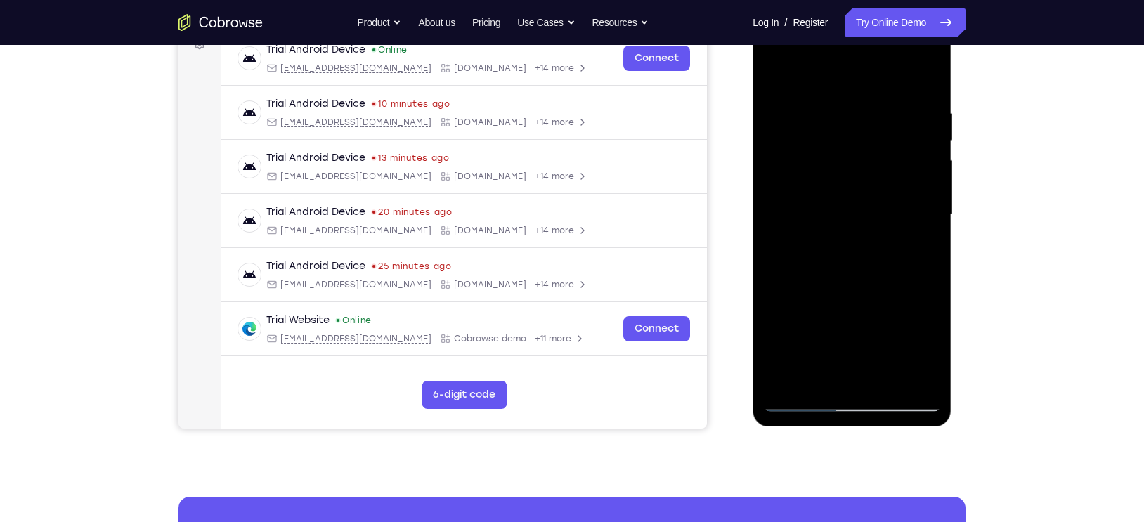
scroll to position [223, 0]
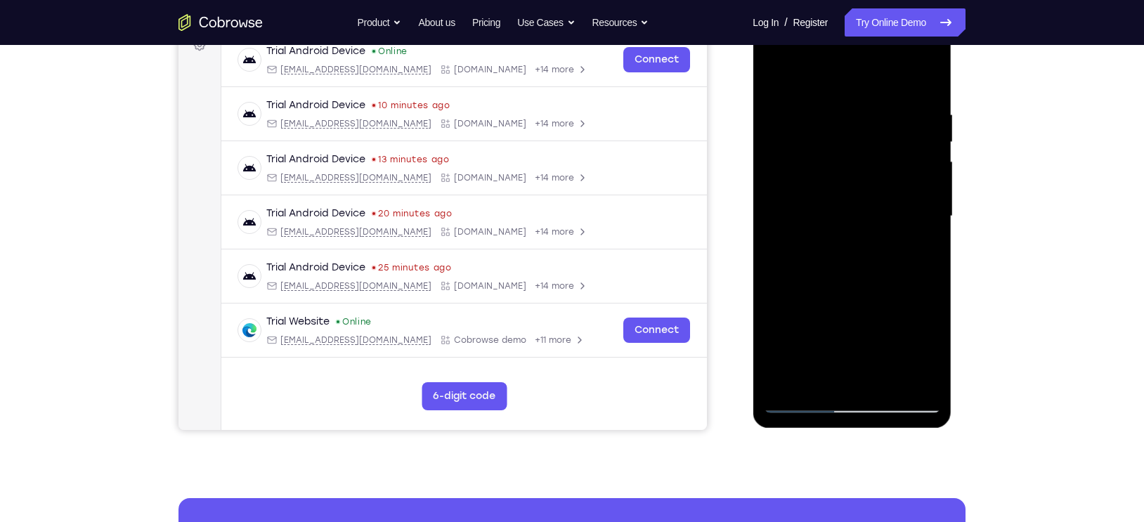
click at [799, 404] on div at bounding box center [851, 217] width 177 height 394
click at [797, 404] on div at bounding box center [851, 217] width 177 height 394
click at [789, 216] on div at bounding box center [851, 217] width 177 height 394
click at [869, 217] on div at bounding box center [851, 217] width 177 height 394
click at [817, 212] on div at bounding box center [851, 217] width 177 height 394
